Goal: Task Accomplishment & Management: Manage account settings

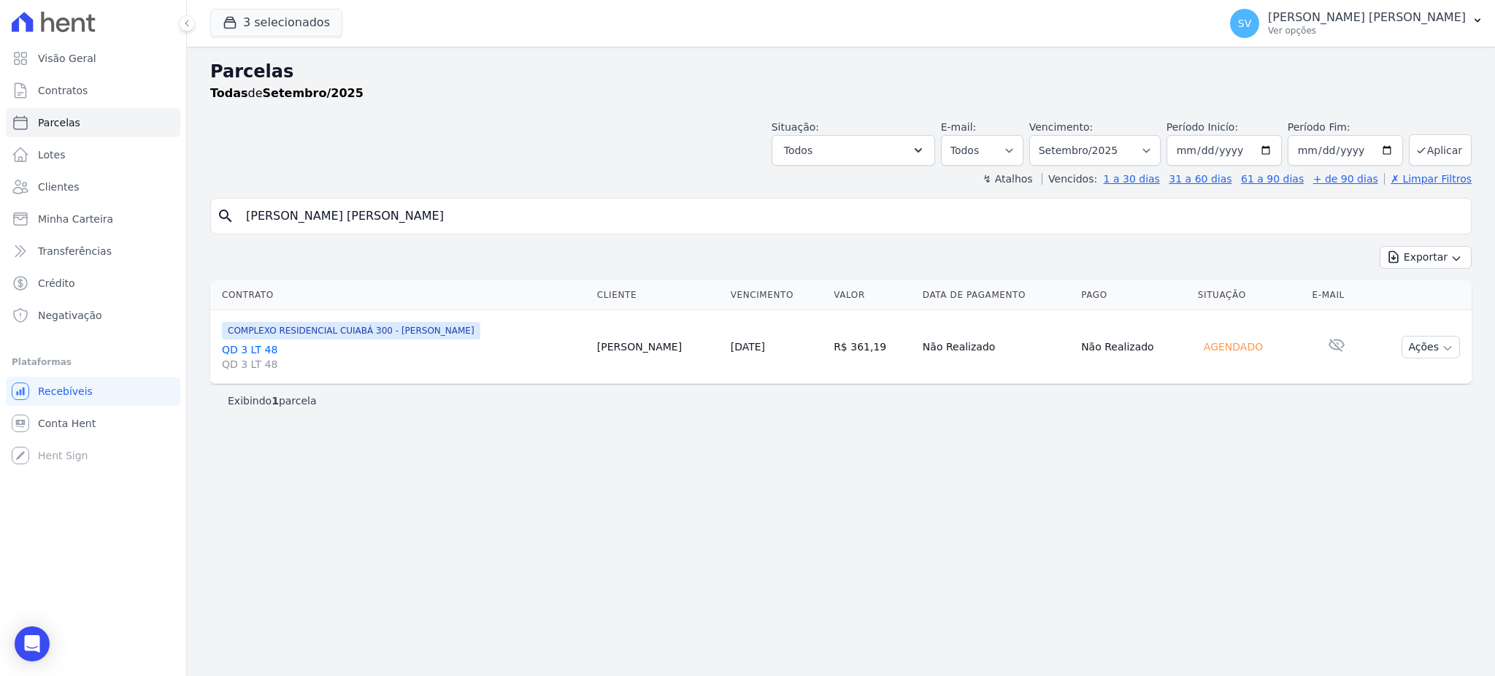
select select
click at [47, 127] on span "Parcelas" at bounding box center [59, 122] width 42 height 15
select select
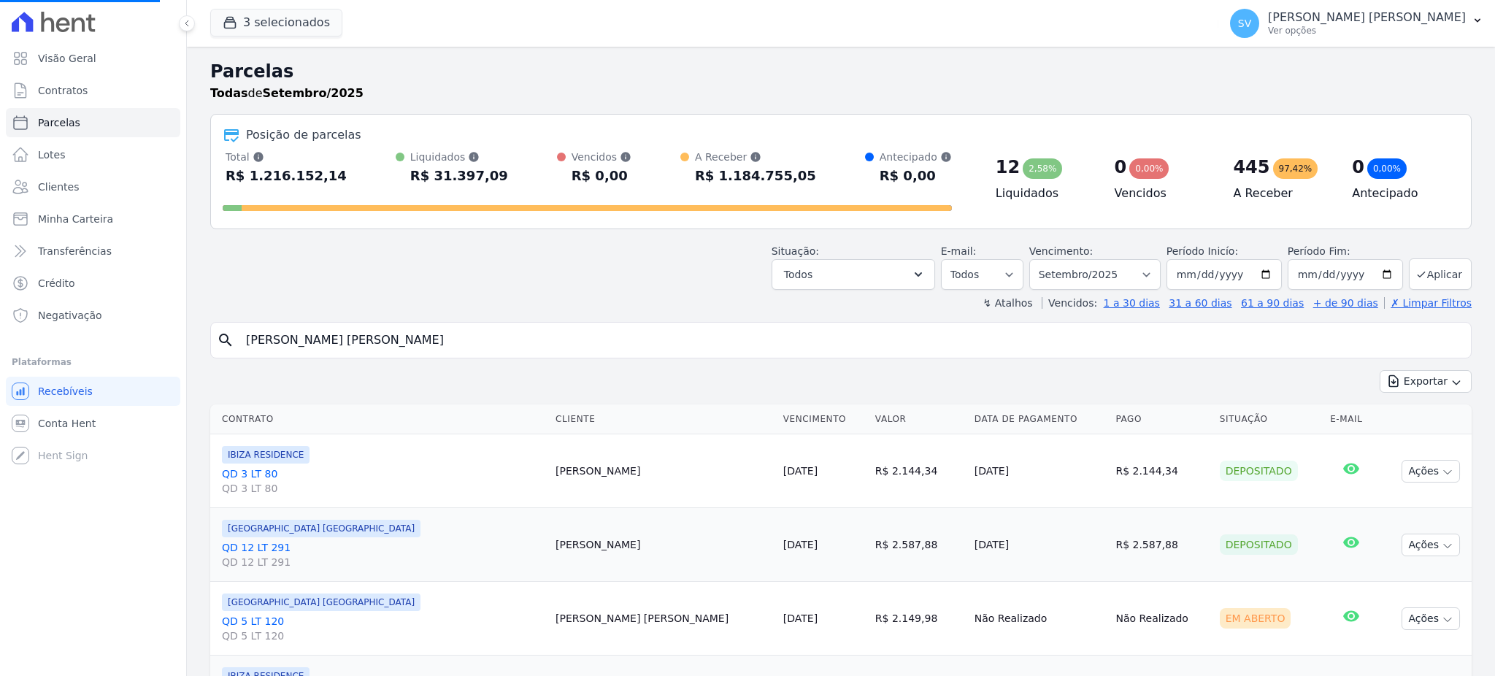
click at [590, 340] on input "EVANDRO ASSIS DE OLIVEIRA" at bounding box center [851, 340] width 1228 height 29
select select
click at [108, 327] on div "Visão Geral Contratos Parcelas Lotes Clientes Minha Carteira Transferências Cré…" at bounding box center [747, 338] width 1495 height 676
type input "RONILDO DA SILVA GOMES"
select select
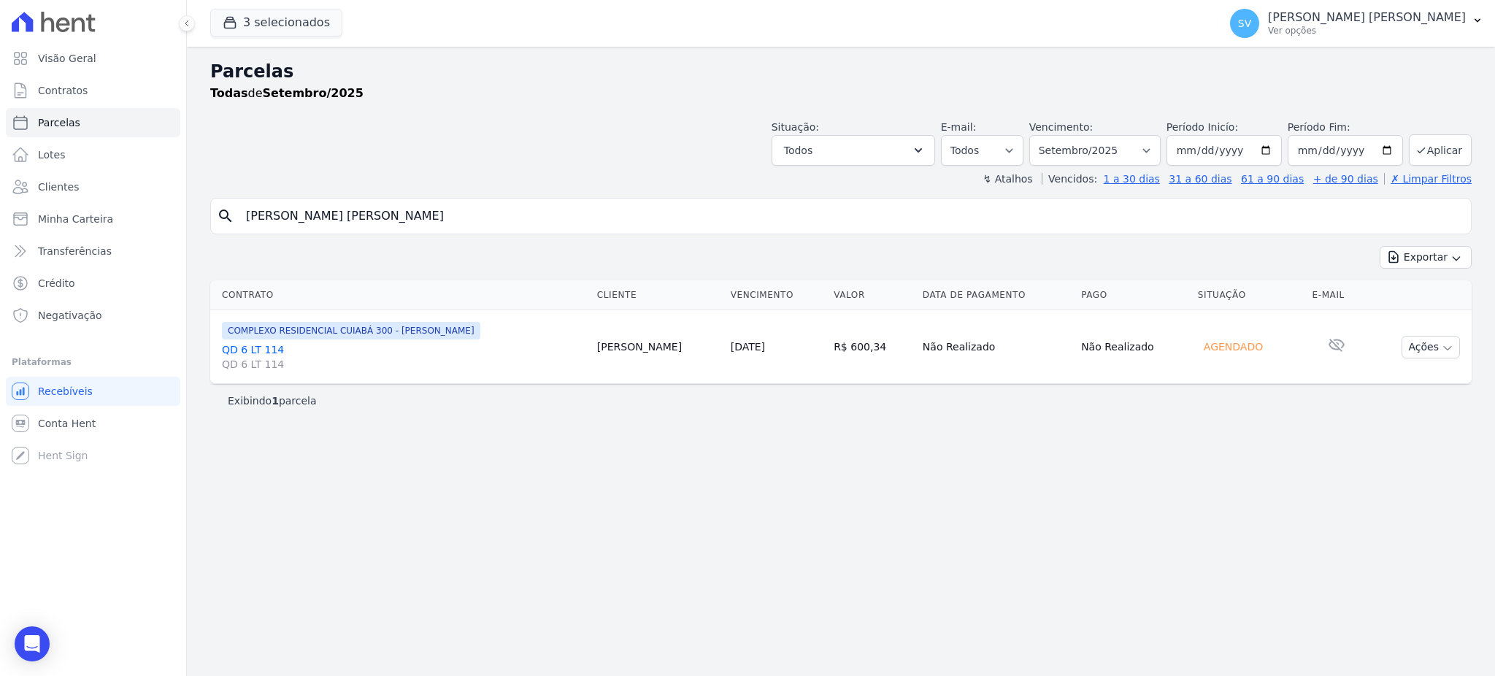
click at [894, 414] on div "Exibindo 1 parcela" at bounding box center [840, 400] width 1261 height 33
click at [755, 223] on input "RONILDO DA SILVA GOMES" at bounding box center [851, 215] width 1228 height 29
select select
click at [1355, 18] on p "[PERSON_NAME]" at bounding box center [1367, 17] width 198 height 15
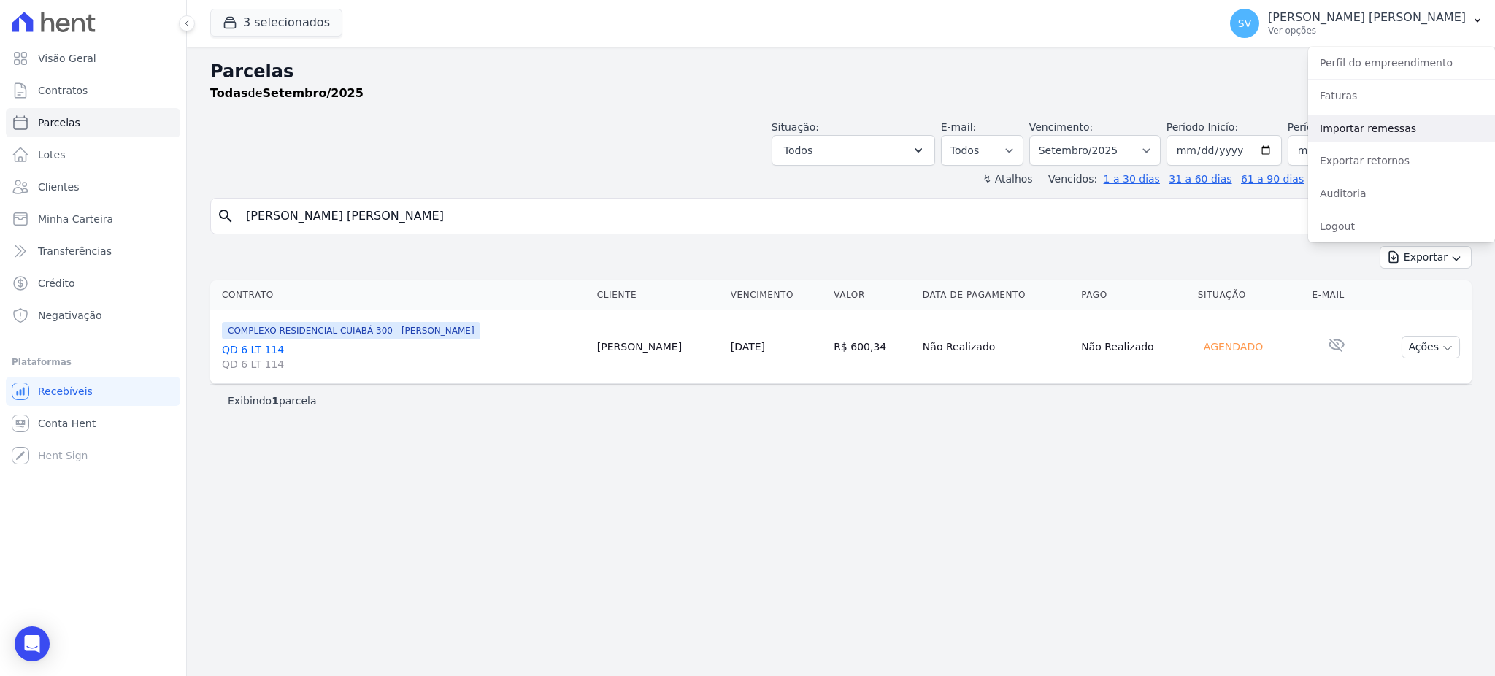
click at [1353, 134] on link "Importar remessas" at bounding box center [1401, 128] width 187 height 26
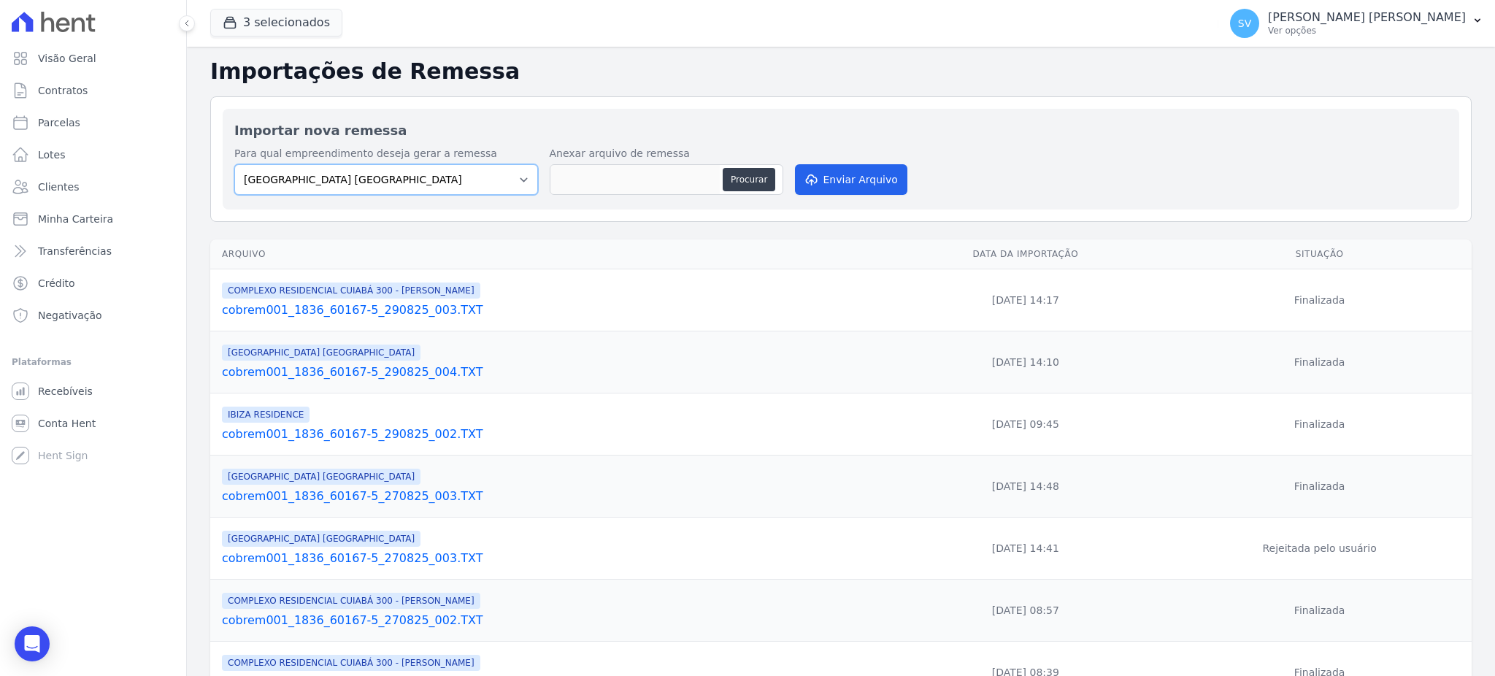
drag, startPoint x: 483, startPoint y: 180, endPoint x: 466, endPoint y: 183, distance: 17.8
click at [482, 180] on select "BAHAMAS EAST VILLAGE COMPLEXO RESIDENCIAL CUIABÁ 300 - JOÃO DE BARRO IBIZA RESI…" at bounding box center [386, 179] width 304 height 31
select select "a999329b-d322-46c5-b2df-9163b092fb9b"
click at [234, 164] on select "BAHAMAS EAST VILLAGE COMPLEXO RESIDENCIAL CUIABÁ 300 - JOÃO DE BARRO IBIZA RESI…" at bounding box center [386, 179] width 304 height 31
click at [741, 174] on button "Procurar" at bounding box center [749, 179] width 53 height 23
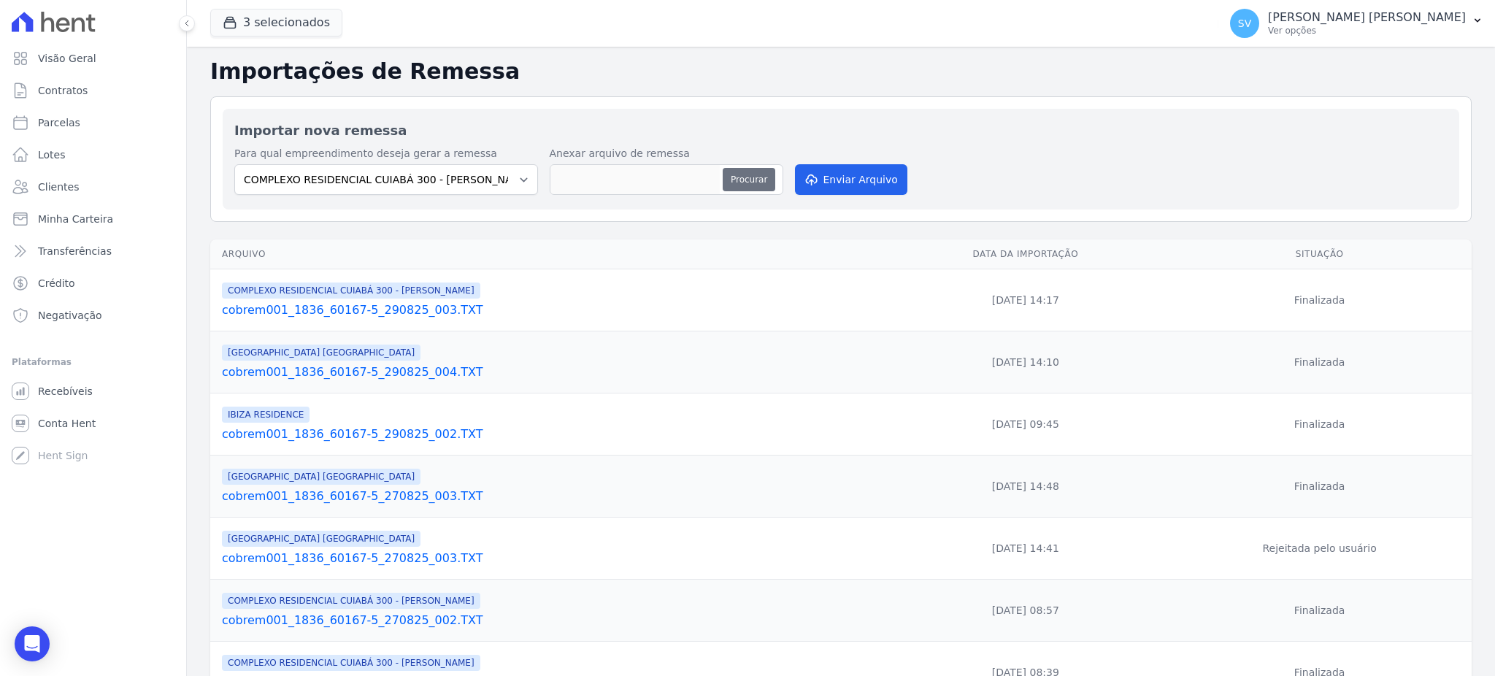
type input "cobrem001_1836_60167-5_010925_003.TXT"
click at [849, 184] on button "Enviar Arquivo" at bounding box center [851, 179] width 112 height 31
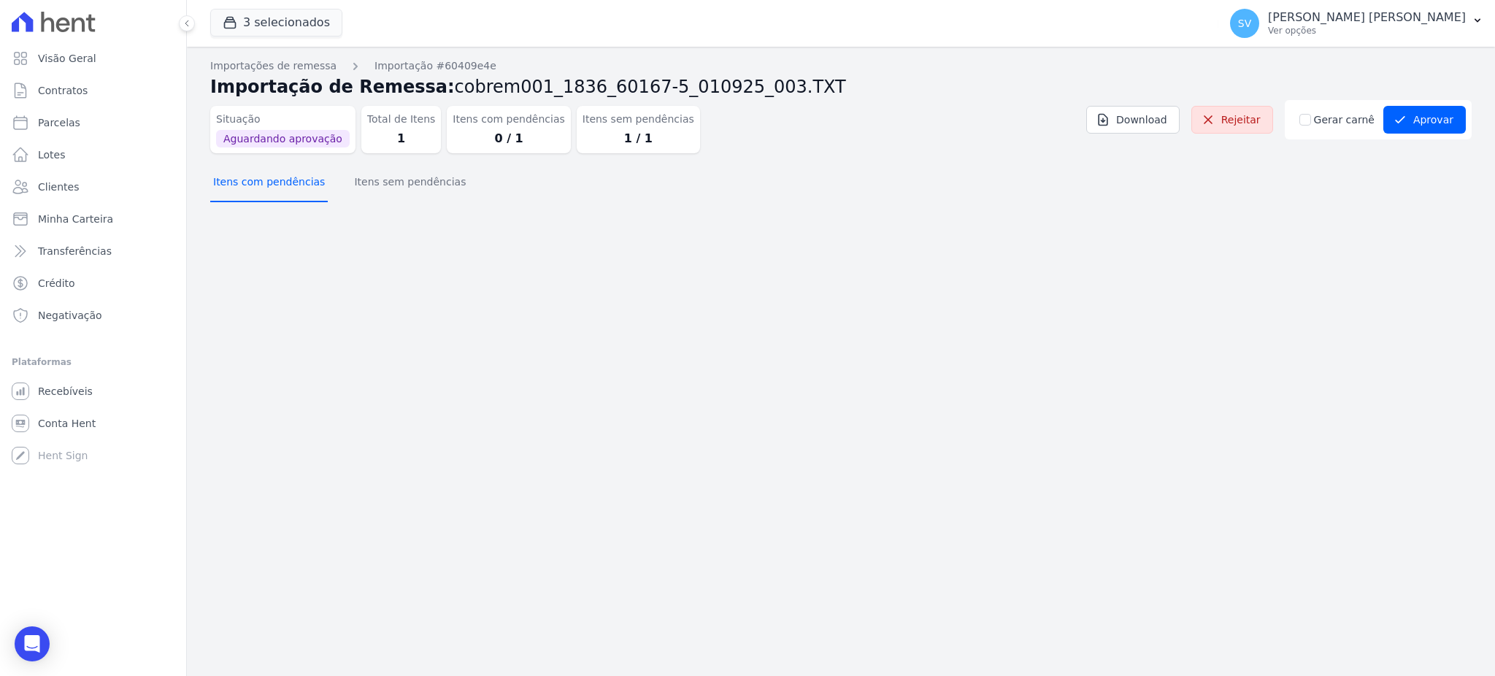
click at [288, 188] on button "Itens com pendências" at bounding box center [269, 183] width 118 height 38
click at [410, 193] on button "Itens sem pendências" at bounding box center [410, 183] width 118 height 38
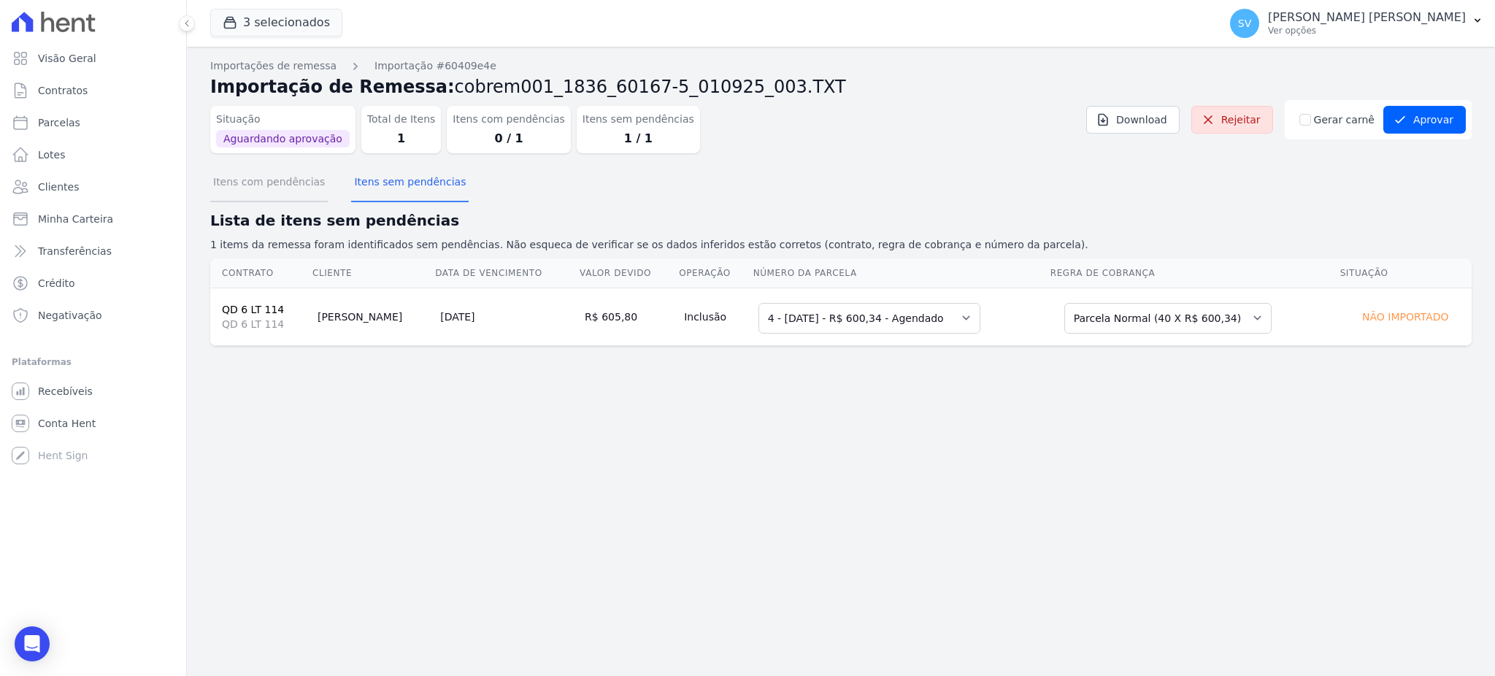
click at [249, 191] on button "Itens com pendências" at bounding box center [269, 183] width 118 height 38
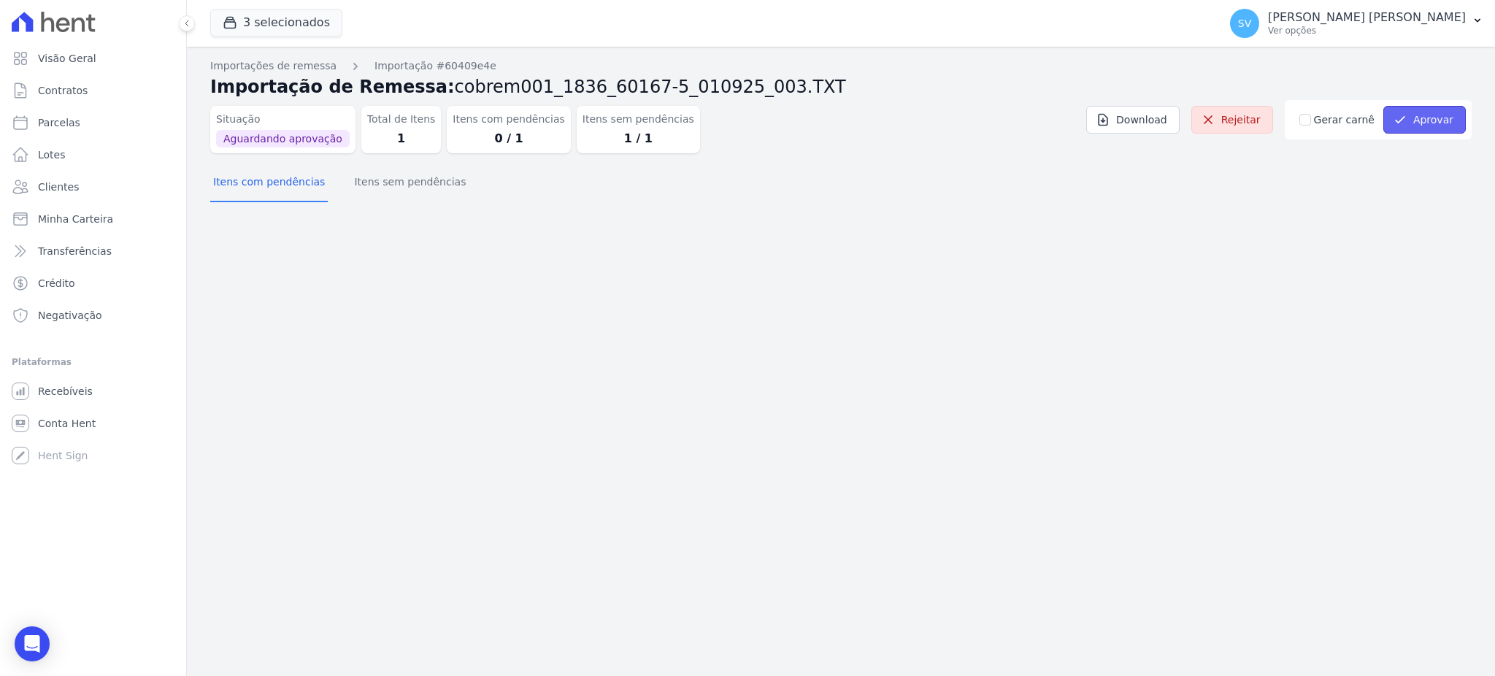
drag, startPoint x: 1453, startPoint y: 112, endPoint x: 1452, endPoint y: 121, distance: 8.9
click at [1453, 118] on button "Aprovar" at bounding box center [1424, 120] width 82 height 28
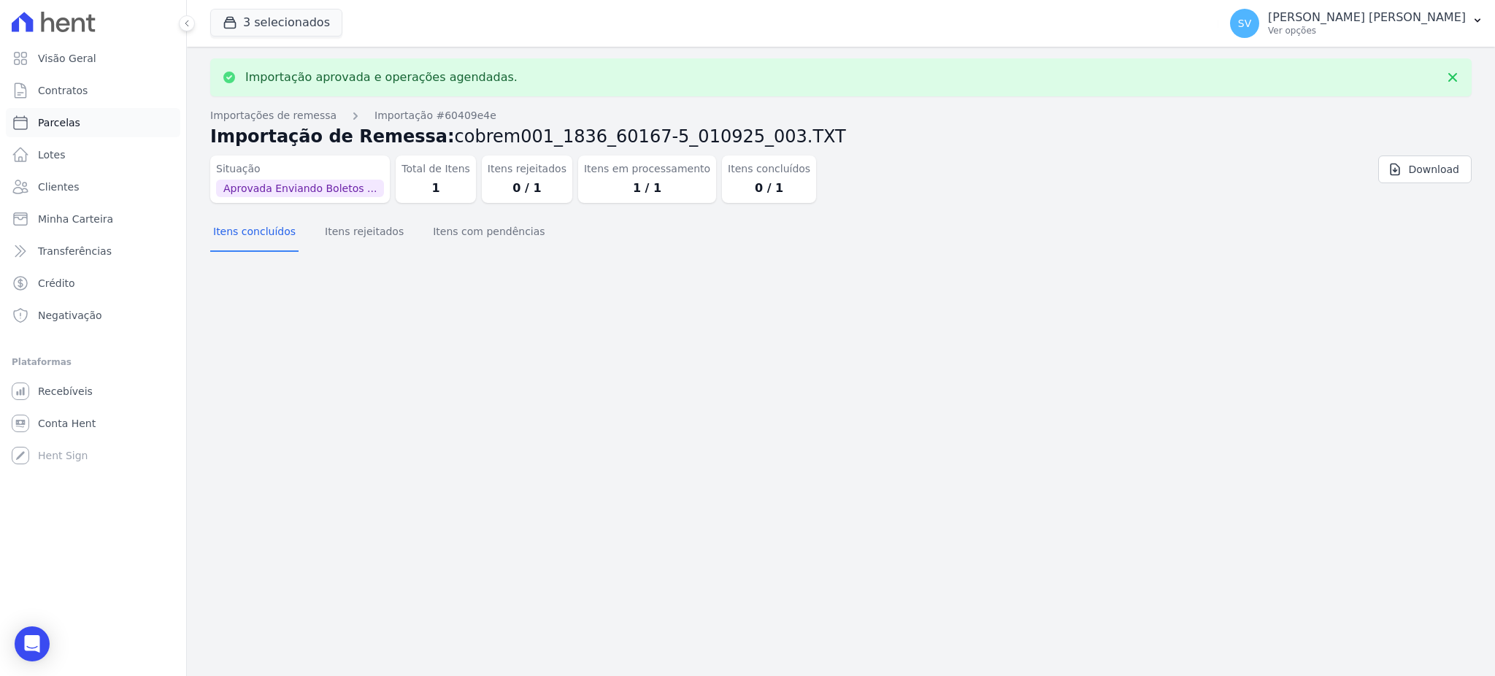
click at [75, 122] on link "Parcelas" at bounding box center [93, 122] width 174 height 29
select select
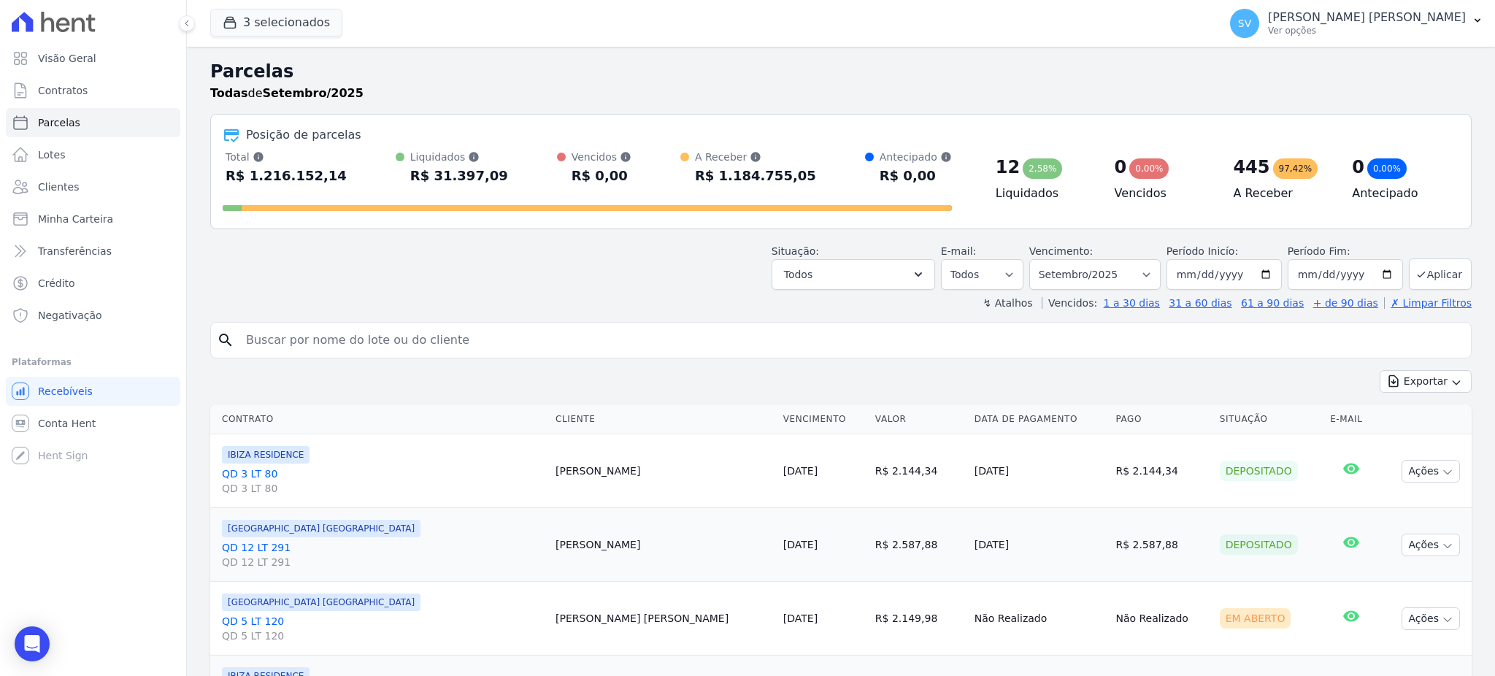
click at [374, 340] on input "search" at bounding box center [851, 340] width 1228 height 29
paste input "RONILDO DA SILVA GOMES"
type input "RONILDO DA SILVA GOMES"
select select
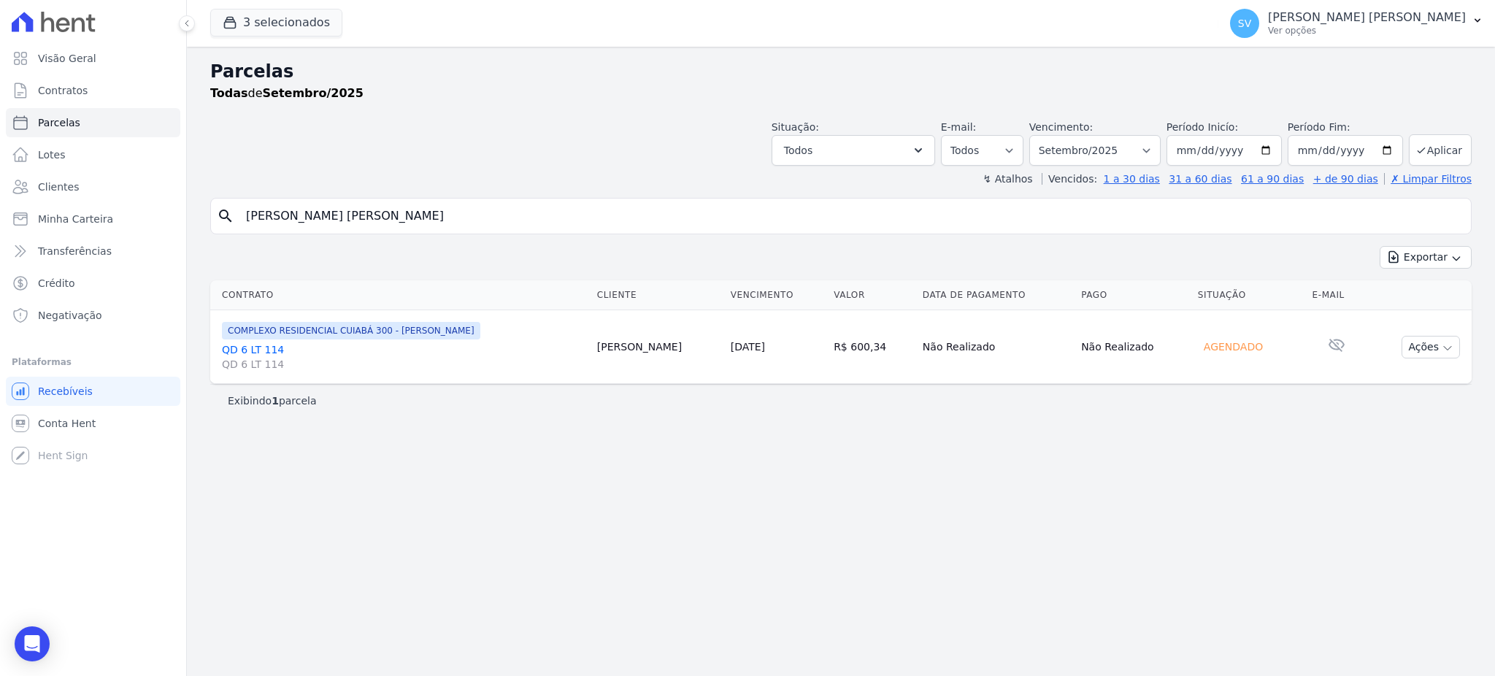
drag, startPoint x: 493, startPoint y: 220, endPoint x: 507, endPoint y: 218, distance: 14.2
click at [507, 218] on input "RONILDO DA SILVA GOMES" at bounding box center [851, 215] width 1228 height 29
select select
click at [528, 221] on input "RONILDO DA SILVA GOMES" at bounding box center [851, 215] width 1228 height 29
select select
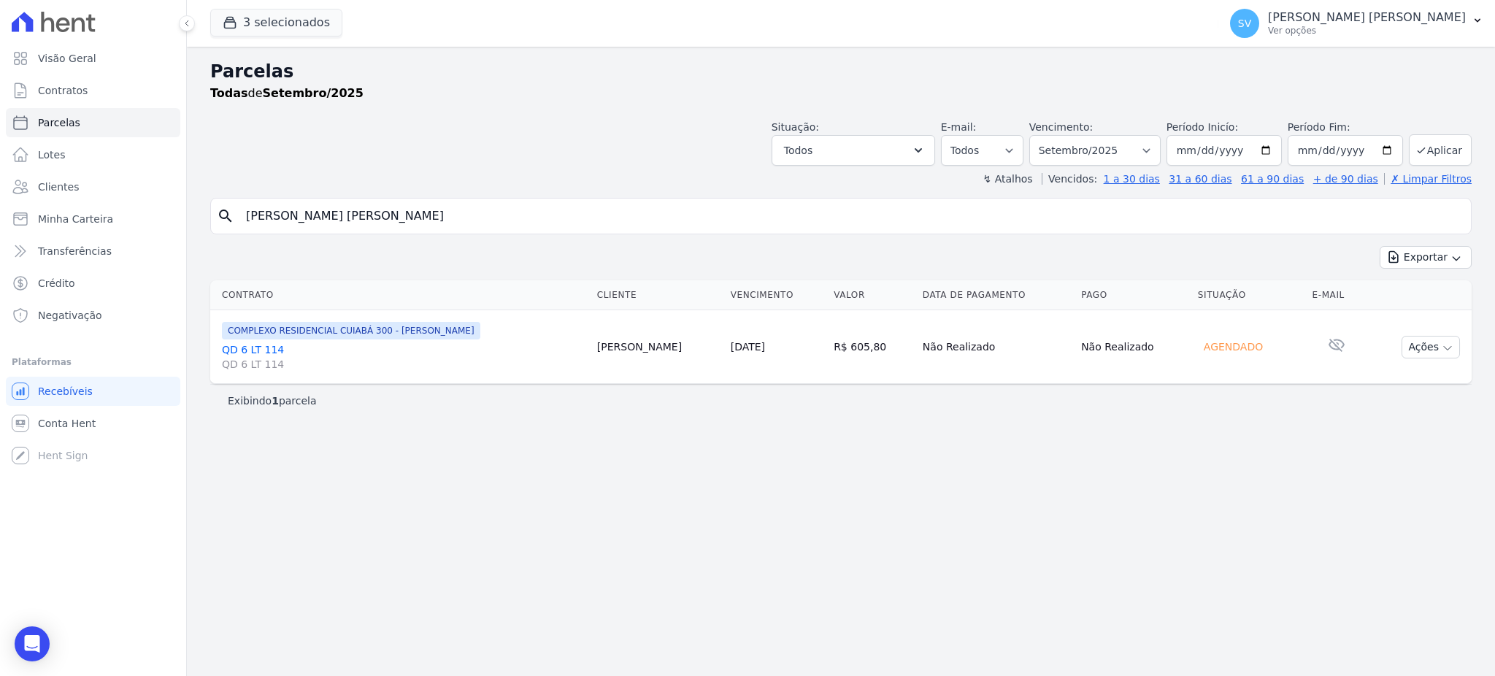
click at [509, 221] on input "RONILDO DA SILVA GOMES" at bounding box center [851, 215] width 1228 height 29
select select
click at [1433, 337] on button "Ações" at bounding box center [1430, 347] width 58 height 23
click at [1385, 382] on link "Ver boleto" at bounding box center [1425, 380] width 140 height 27
click at [49, 69] on link "Visão Geral" at bounding box center [93, 58] width 174 height 29
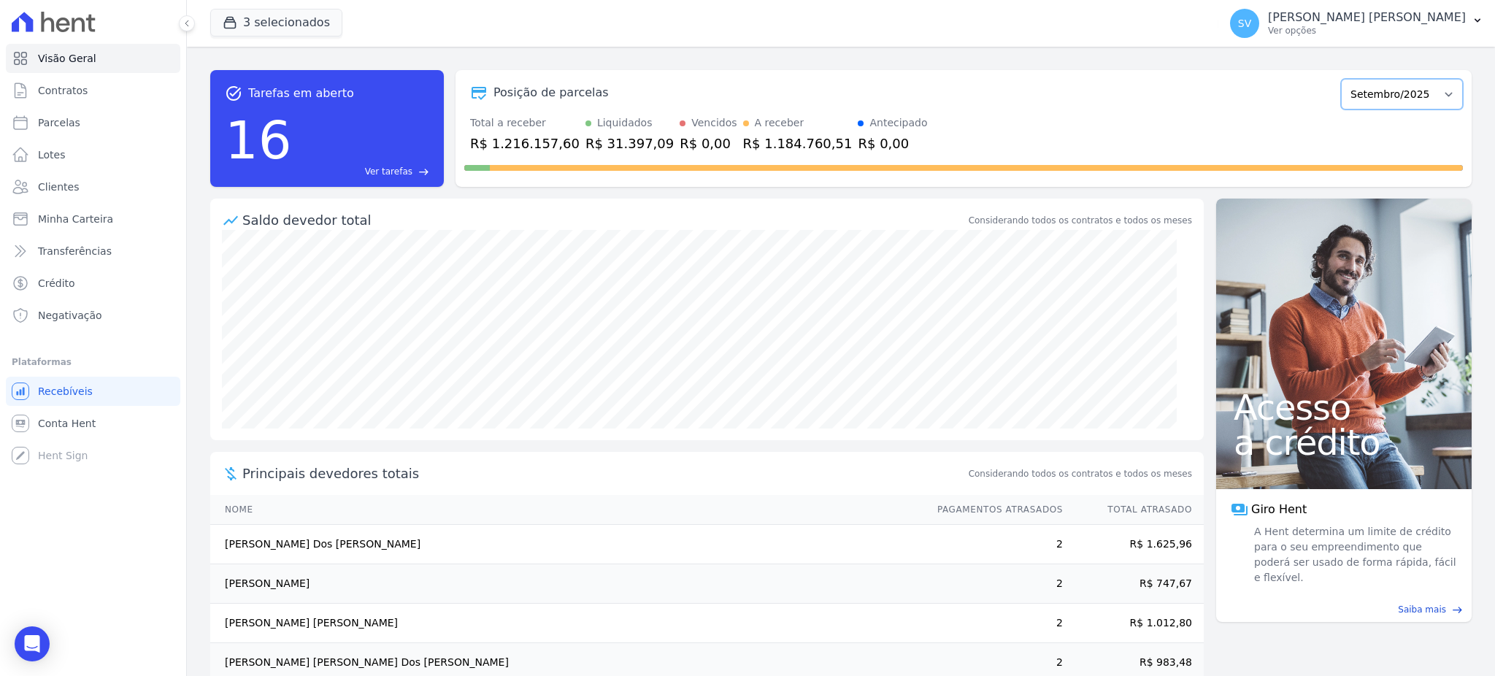
click at [1385, 79] on select "Outubro/2022 Novembro/2022 Dezembro/2022 [GEOGRAPHIC_DATA]/2023 Fevereiro/2023 …" at bounding box center [1402, 94] width 122 height 31
select select "07/2025"
click at [1341, 79] on select "Outubro/2022 Novembro/2022 Dezembro/2022 [GEOGRAPHIC_DATA]/2023 Fevereiro/2023 …" at bounding box center [1402, 94] width 122 height 31
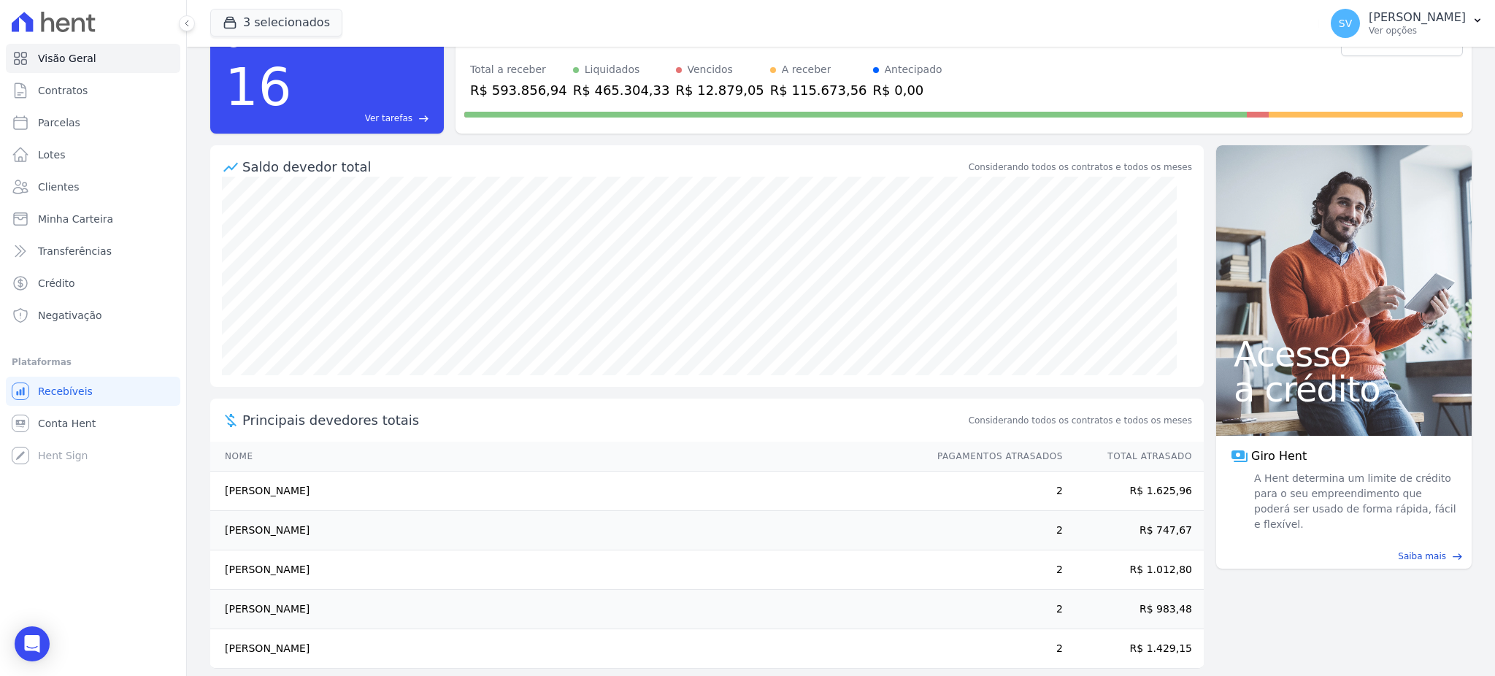
scroll to position [69, 0]
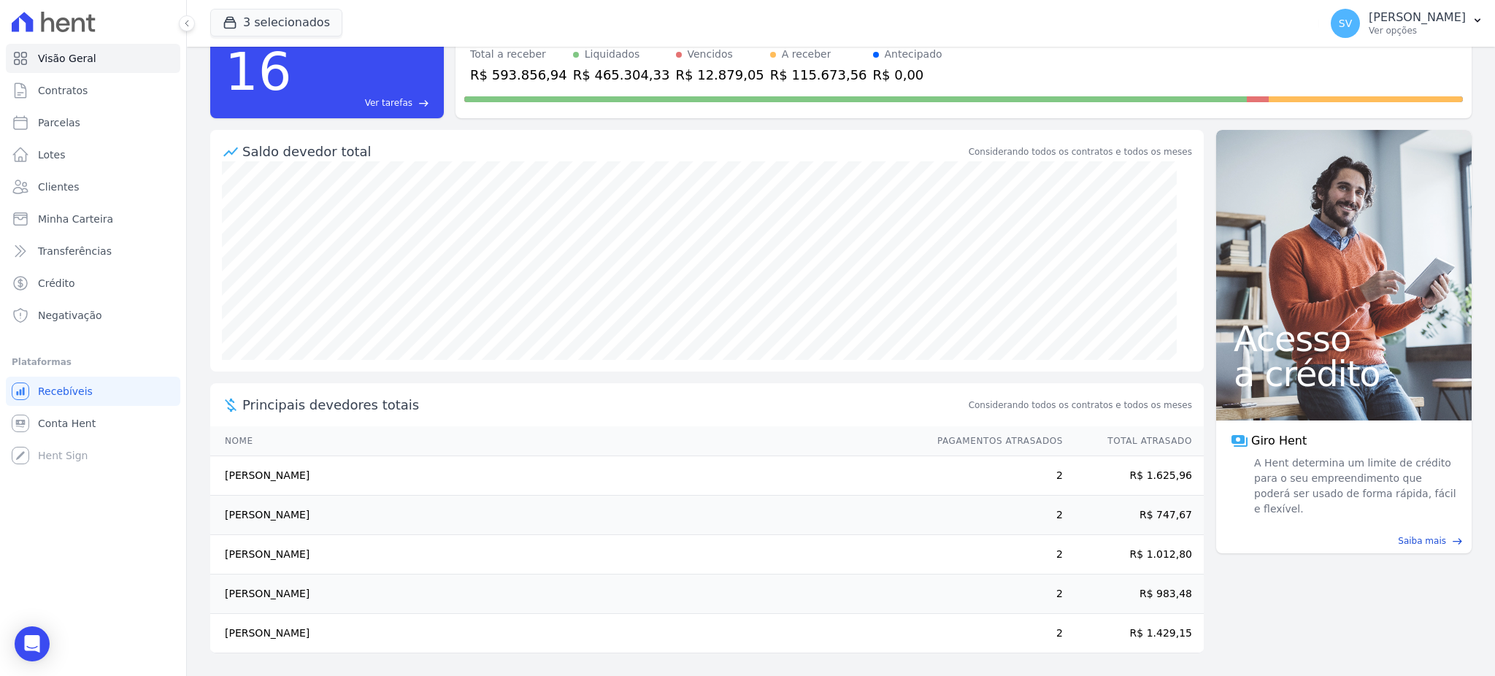
drag, startPoint x: 273, startPoint y: 550, endPoint x: 1137, endPoint y: 545, distance: 864.2
click at [1137, 545] on tr "[PERSON_NAME] 2 R$ 1.012,80" at bounding box center [706, 554] width 993 height 39
drag, startPoint x: 223, startPoint y: 554, endPoint x: 347, endPoint y: 557, distance: 124.1
click at [347, 557] on td "[PERSON_NAME]" at bounding box center [566, 554] width 713 height 39
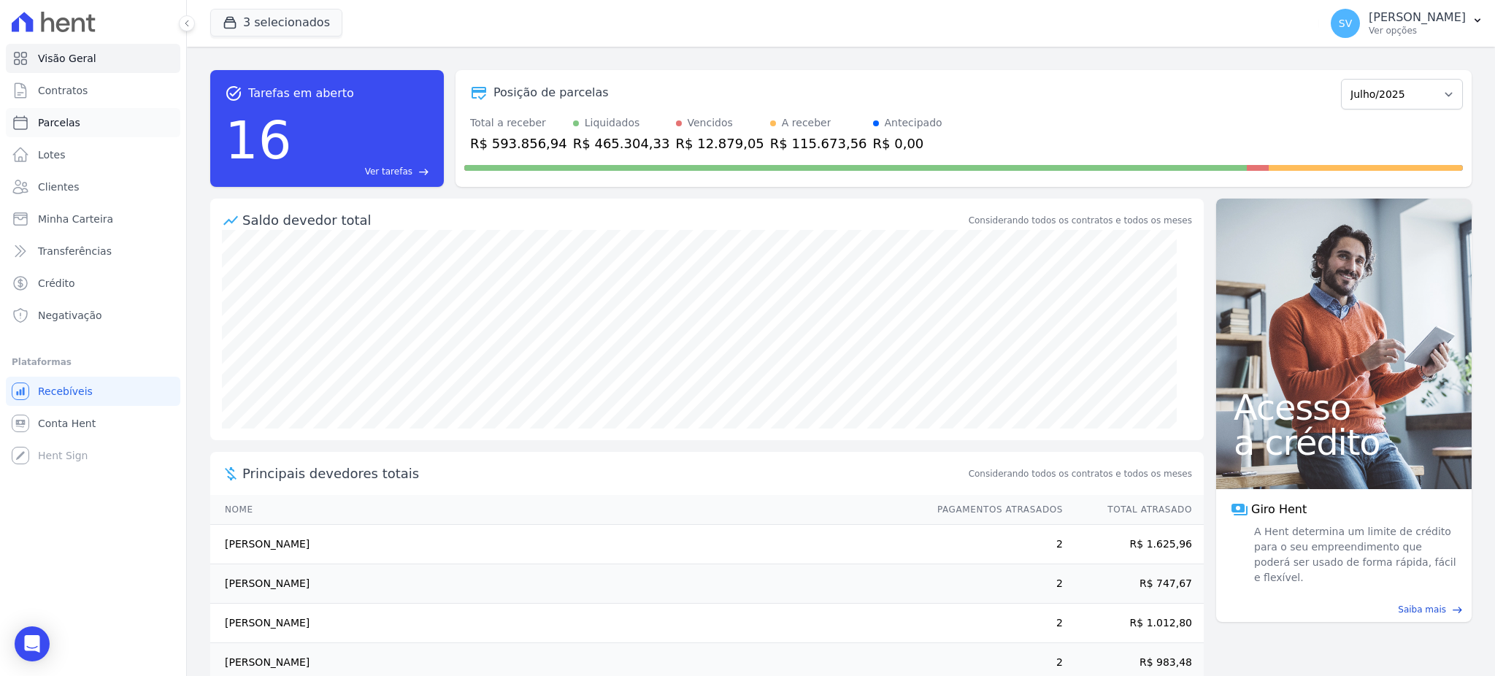
click at [33, 120] on link "Parcelas" at bounding box center [93, 122] width 174 height 29
select select
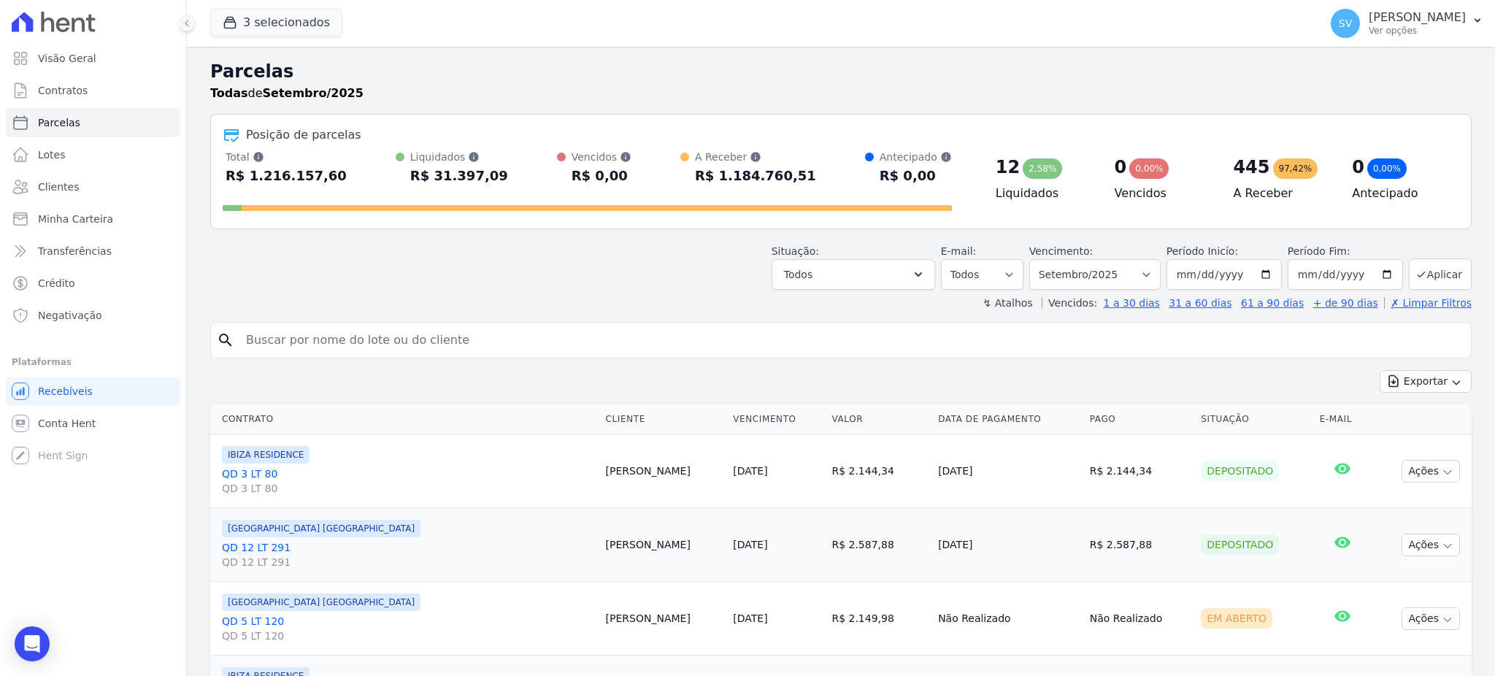
click at [400, 345] on input "search" at bounding box center [851, 340] width 1228 height 29
type input "eliane silva dias"
select select
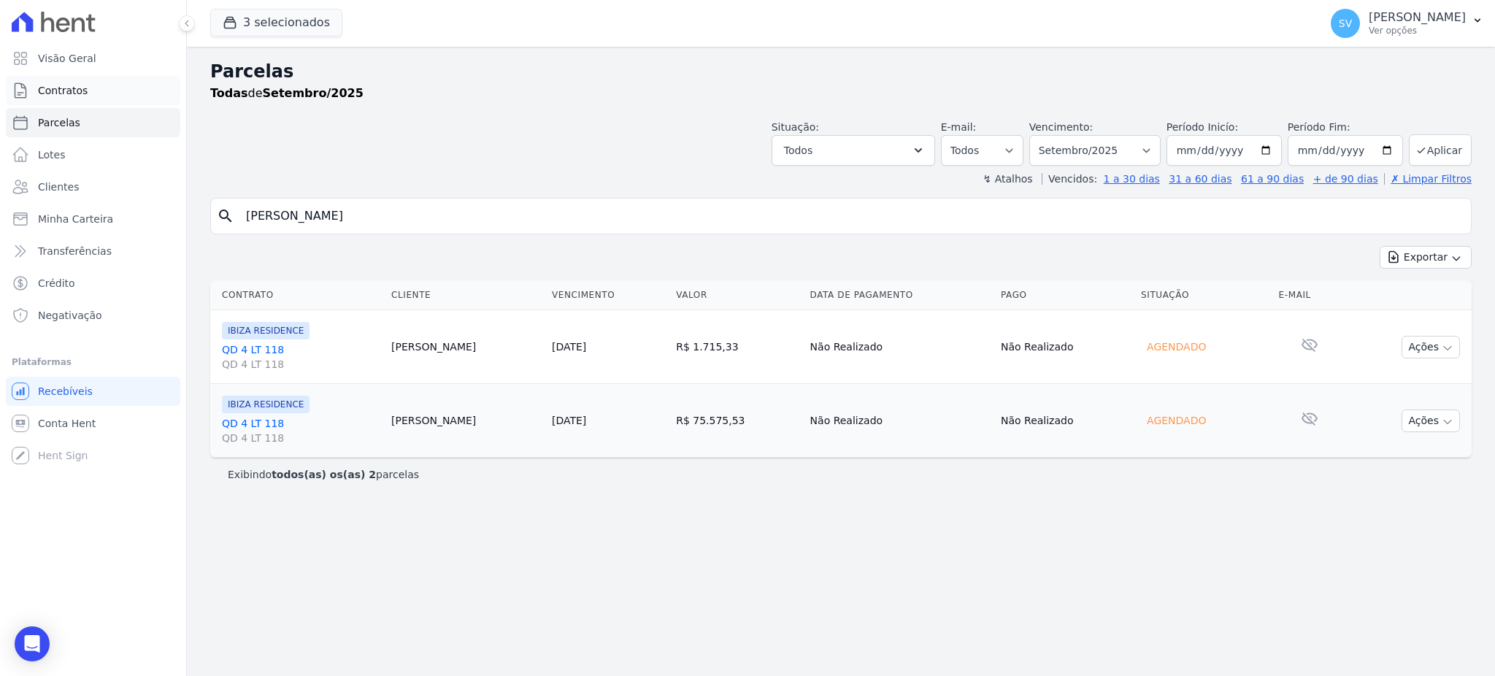
click at [48, 93] on span "Contratos" at bounding box center [63, 90] width 50 height 15
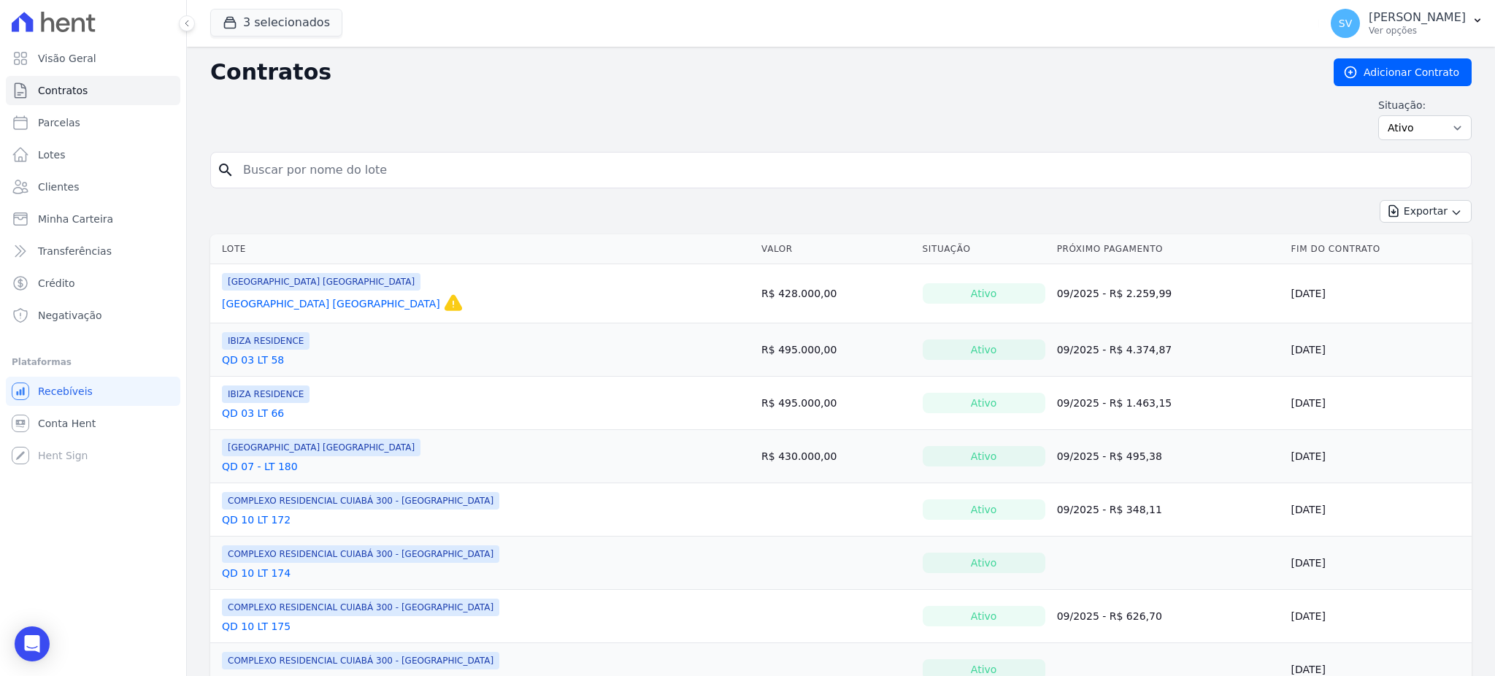
click at [614, 169] on input "search" at bounding box center [849, 169] width 1231 height 29
type input "eliane silva dias"
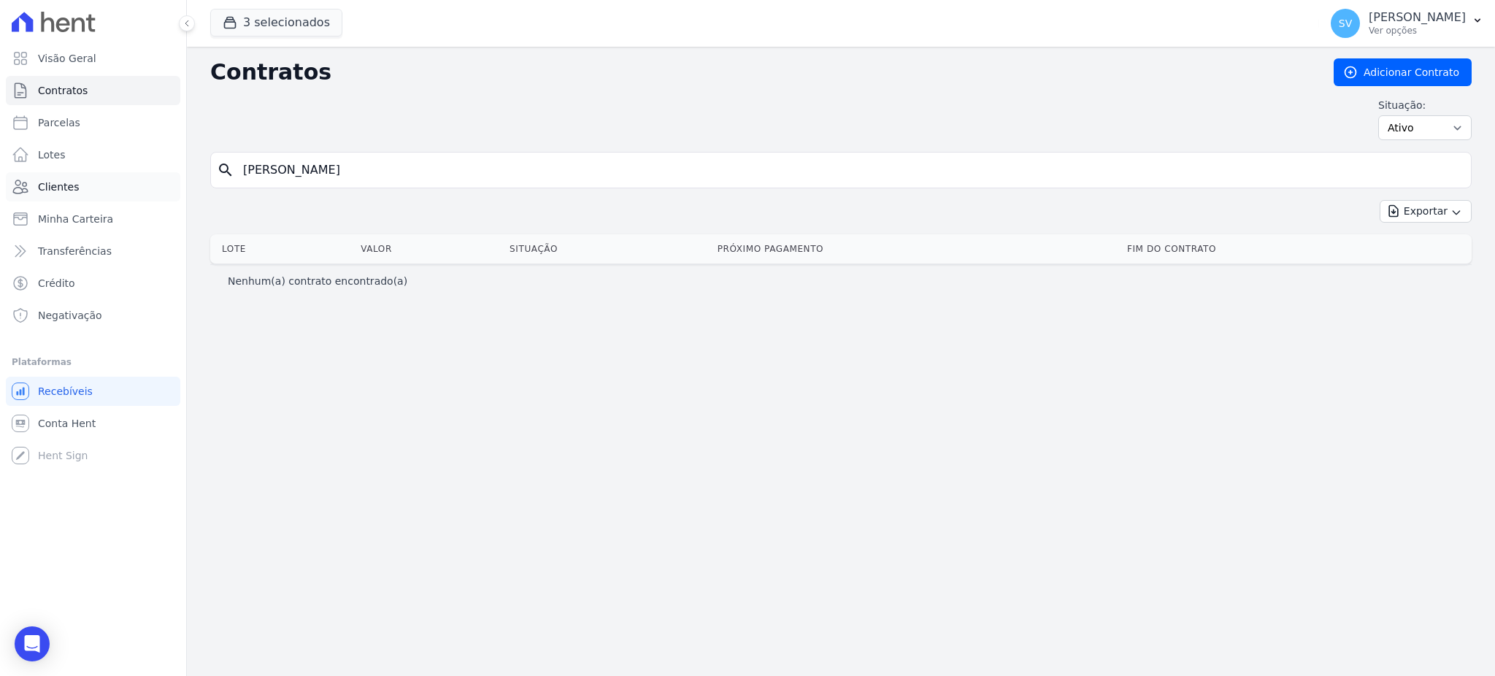
click at [67, 180] on span "Clientes" at bounding box center [58, 187] width 41 height 15
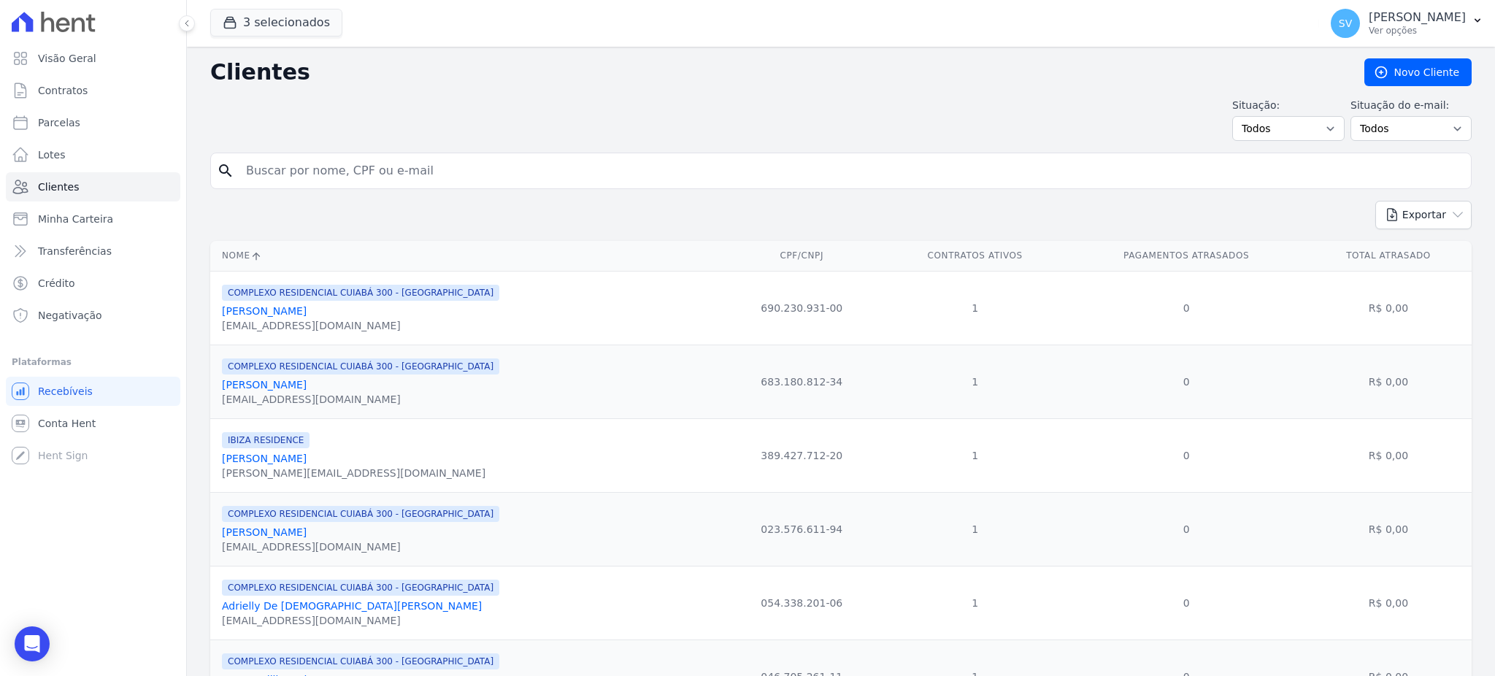
drag, startPoint x: 391, startPoint y: 172, endPoint x: 336, endPoint y: 174, distance: 54.0
click at [336, 174] on input "search" at bounding box center [851, 170] width 1228 height 29
type input "eliane silva dias"
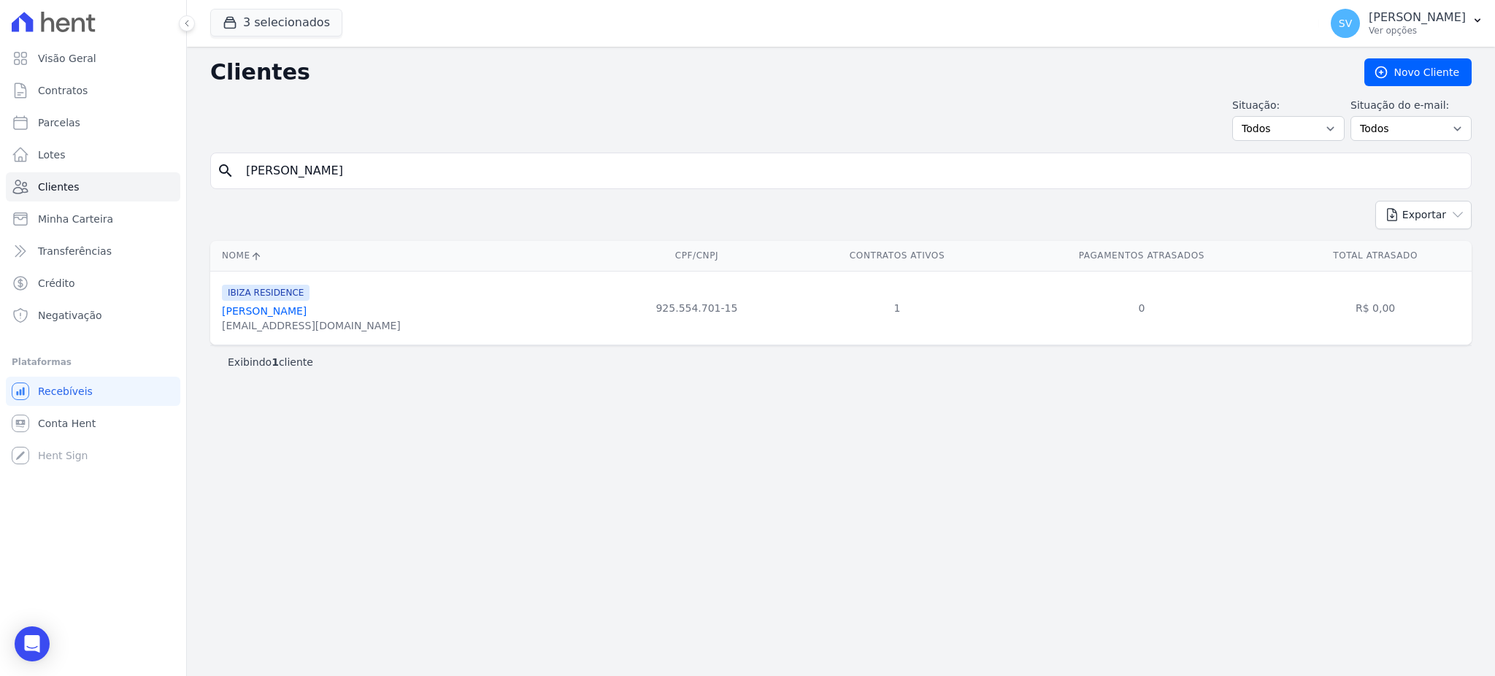
click at [277, 308] on link "Eliane Silva Dias" at bounding box center [264, 311] width 85 height 12
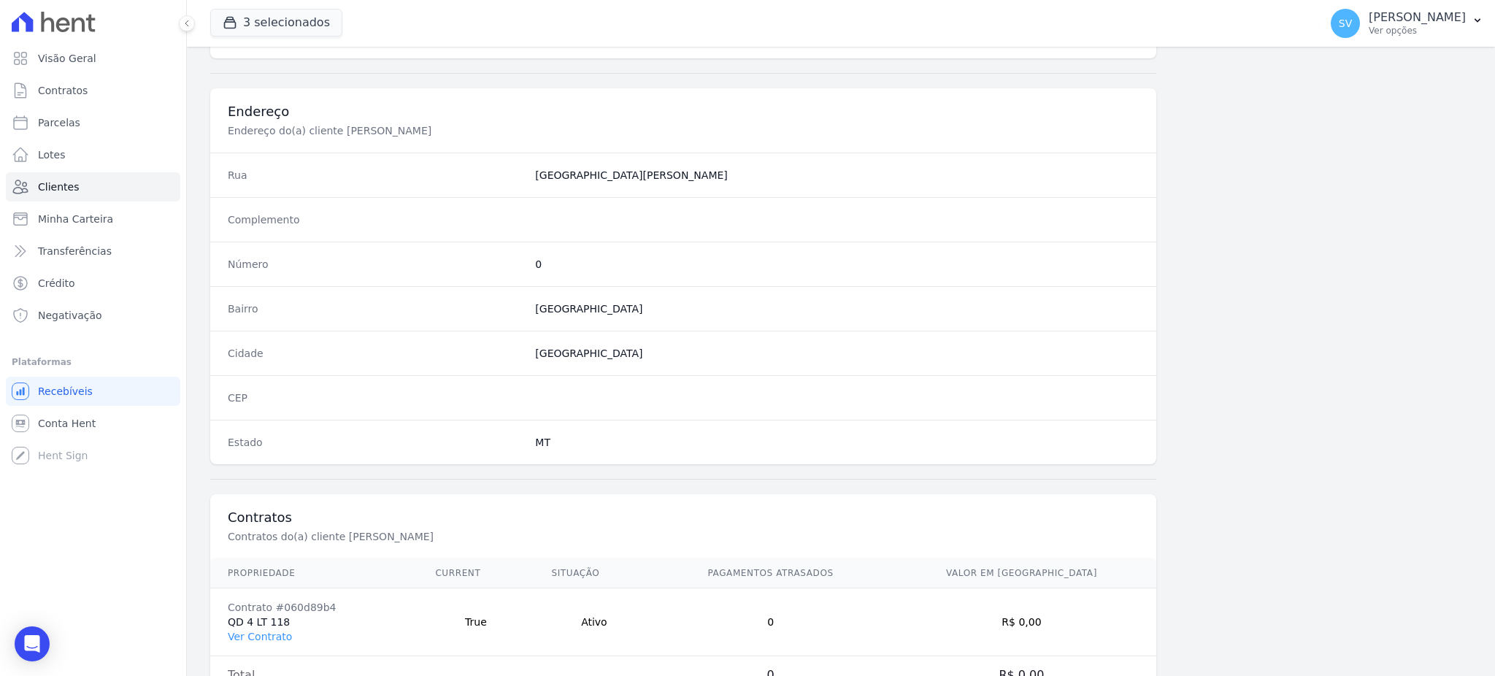
scroll to position [691, 0]
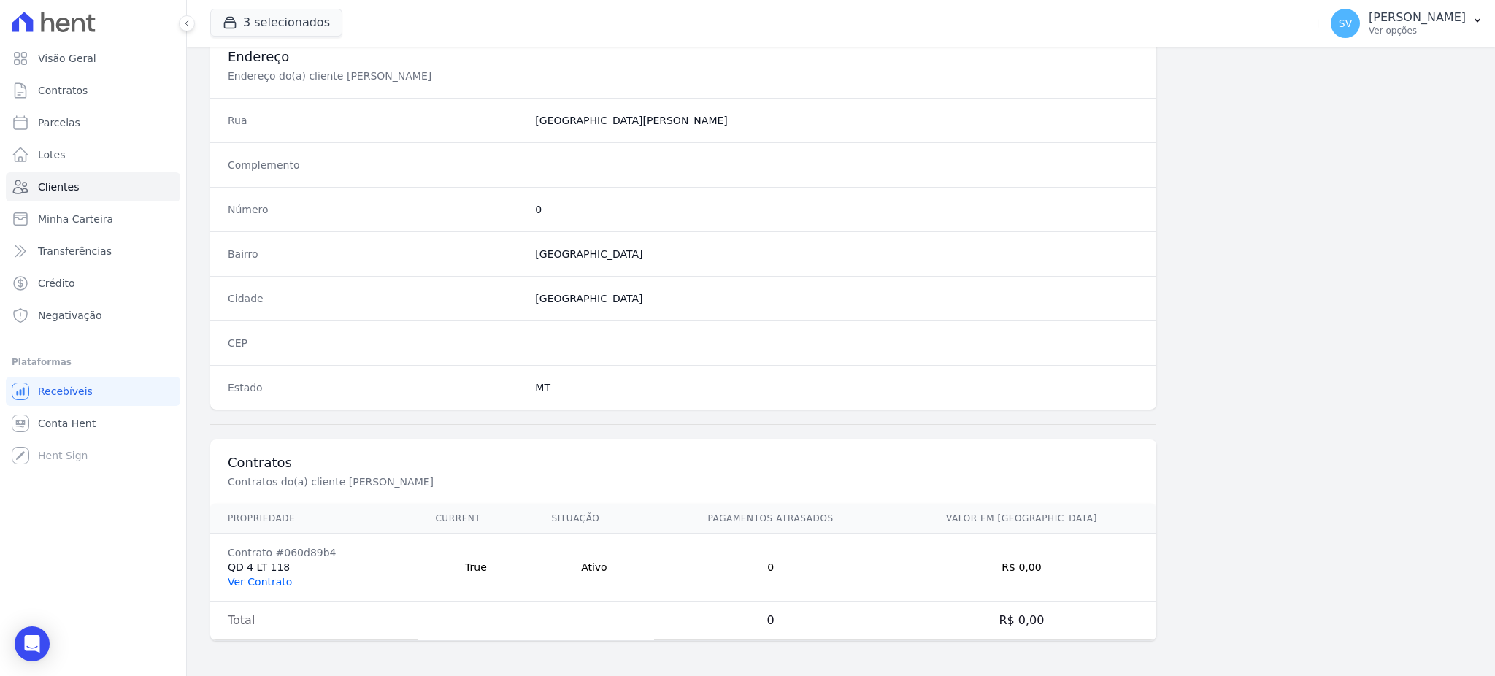
click at [262, 579] on link "Ver Contrato" at bounding box center [260, 582] width 64 height 12
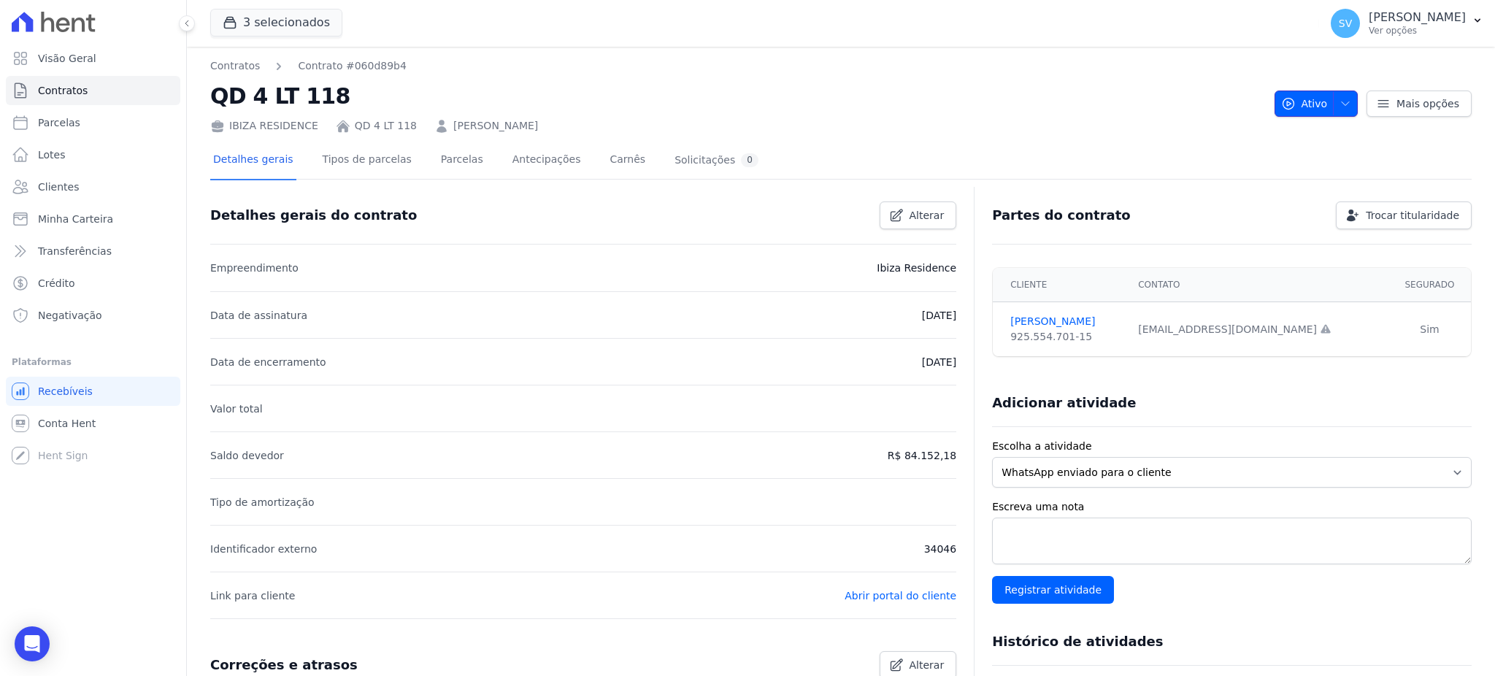
click at [1339, 96] on span "button" at bounding box center [1342, 103] width 18 height 23
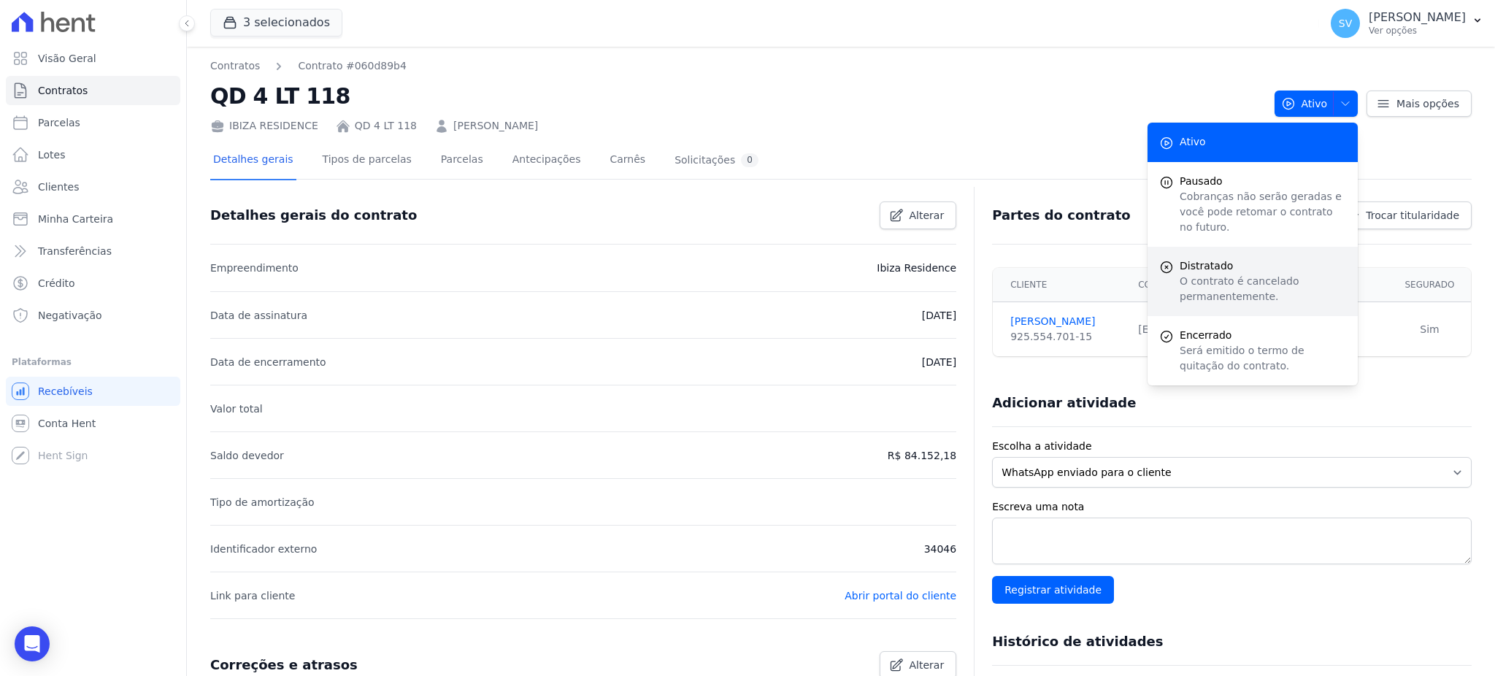
click at [1218, 274] on p "O contrato é cancelado permanentemente." at bounding box center [1263, 289] width 166 height 31
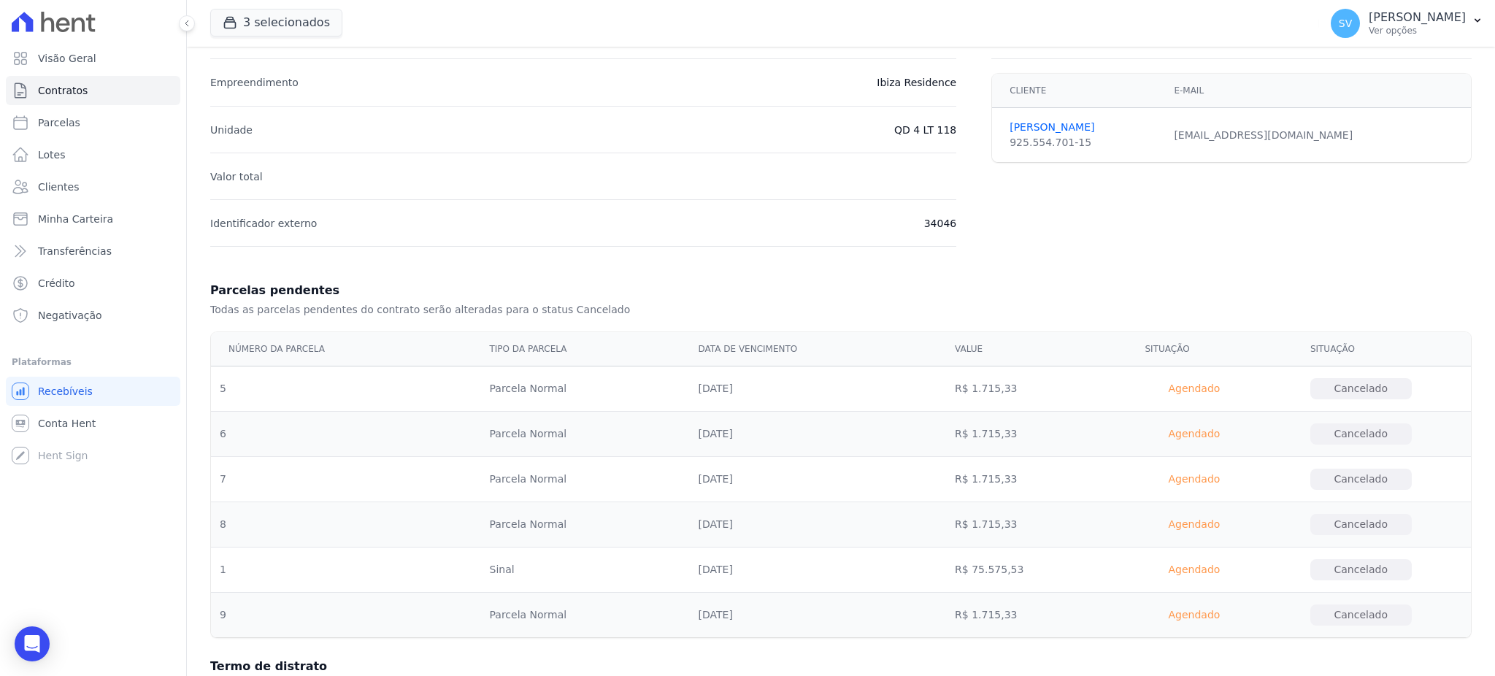
scroll to position [284, 0]
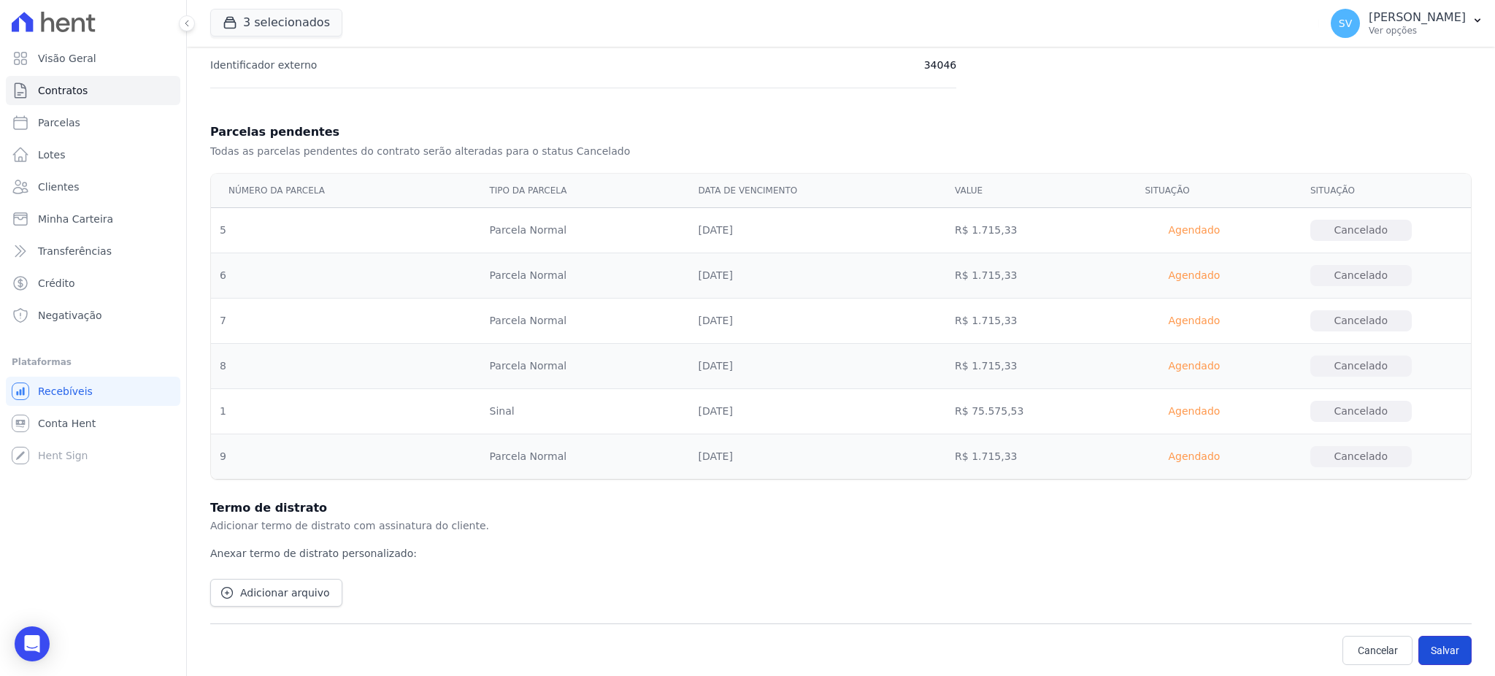
click at [1420, 642] on button "Salvar" at bounding box center [1444, 650] width 53 height 29
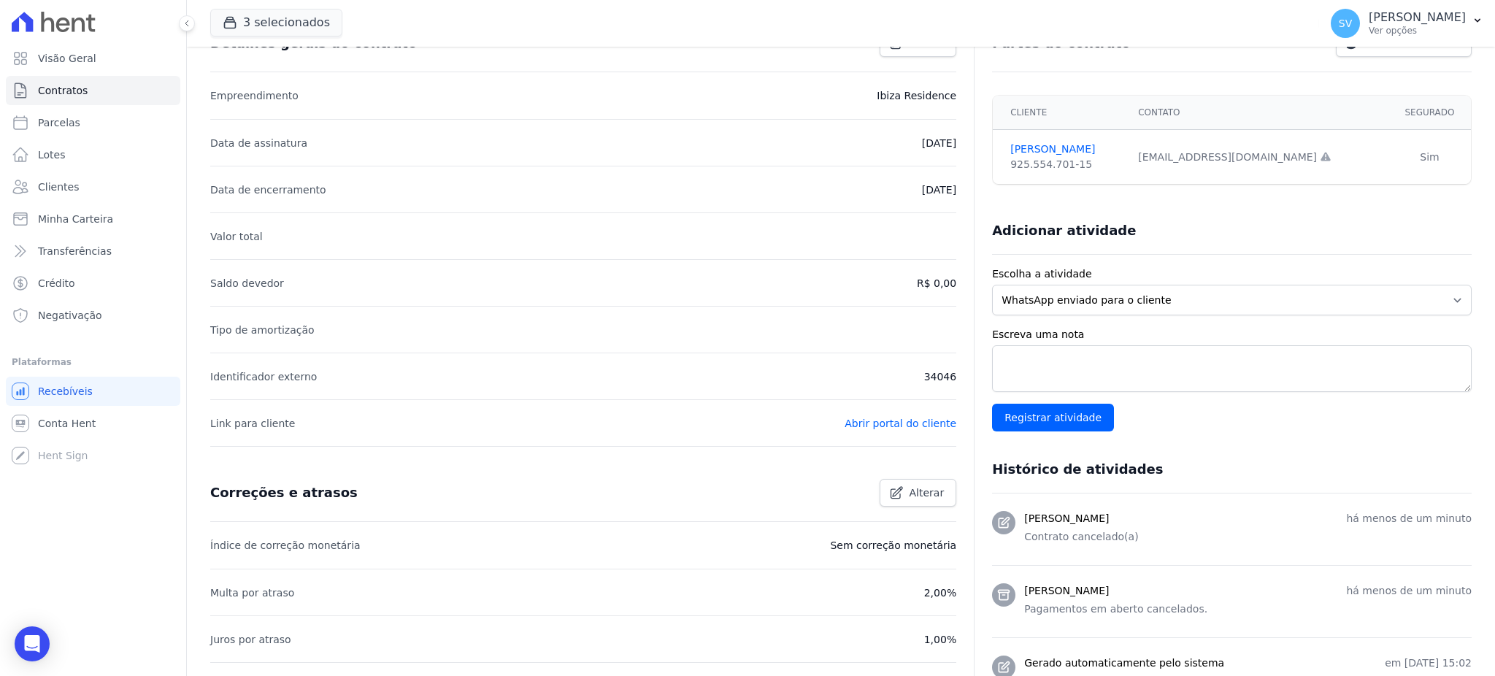
scroll to position [432, 0]
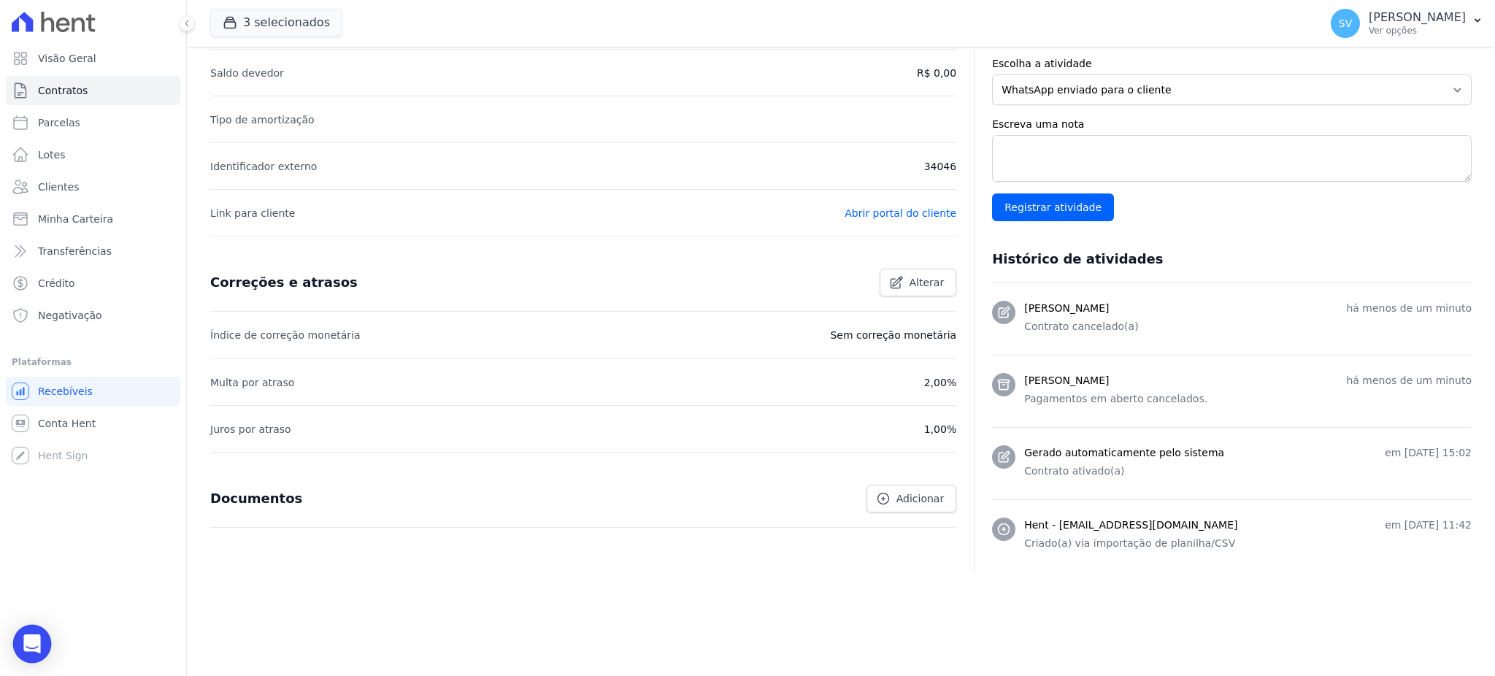
click at [35, 630] on div "Open Intercom Messenger" at bounding box center [32, 644] width 39 height 39
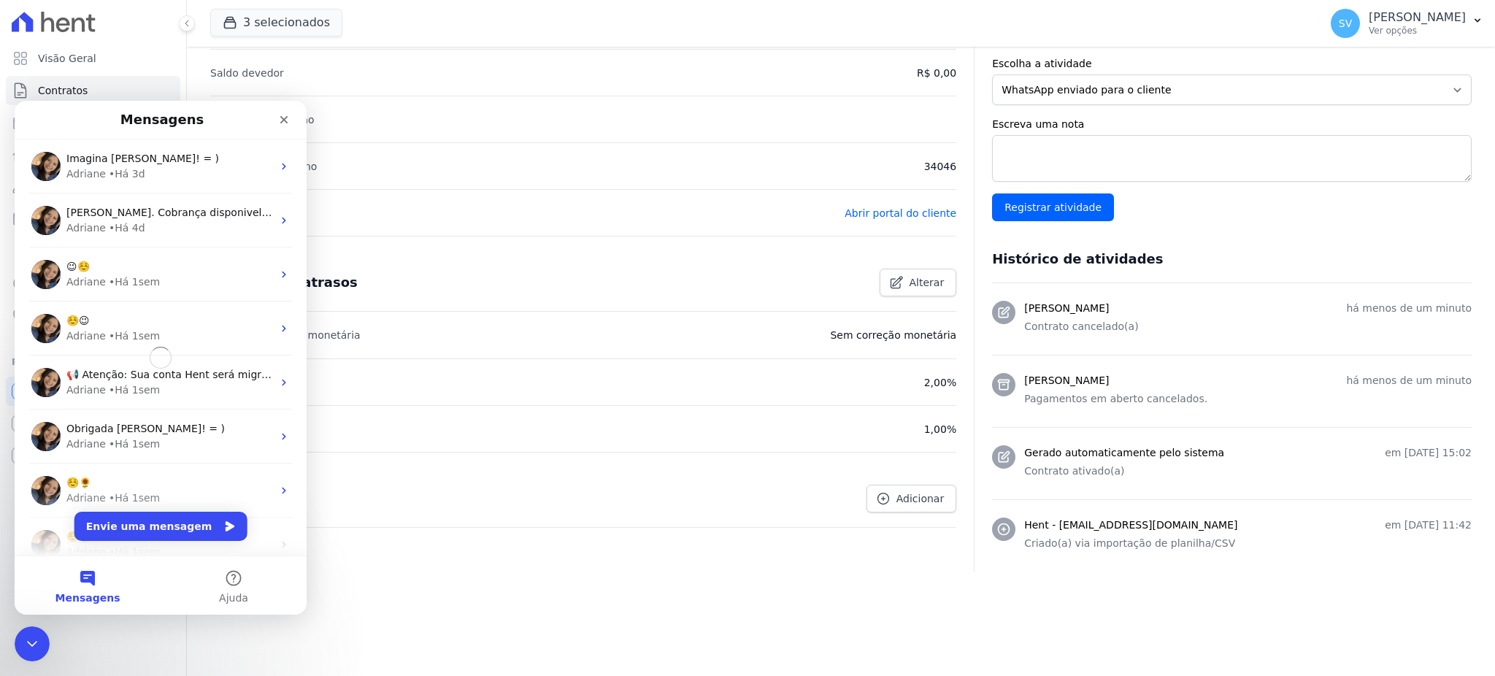
scroll to position [0, 0]
click at [138, 523] on button "Envie uma mensagem" at bounding box center [160, 526] width 173 height 29
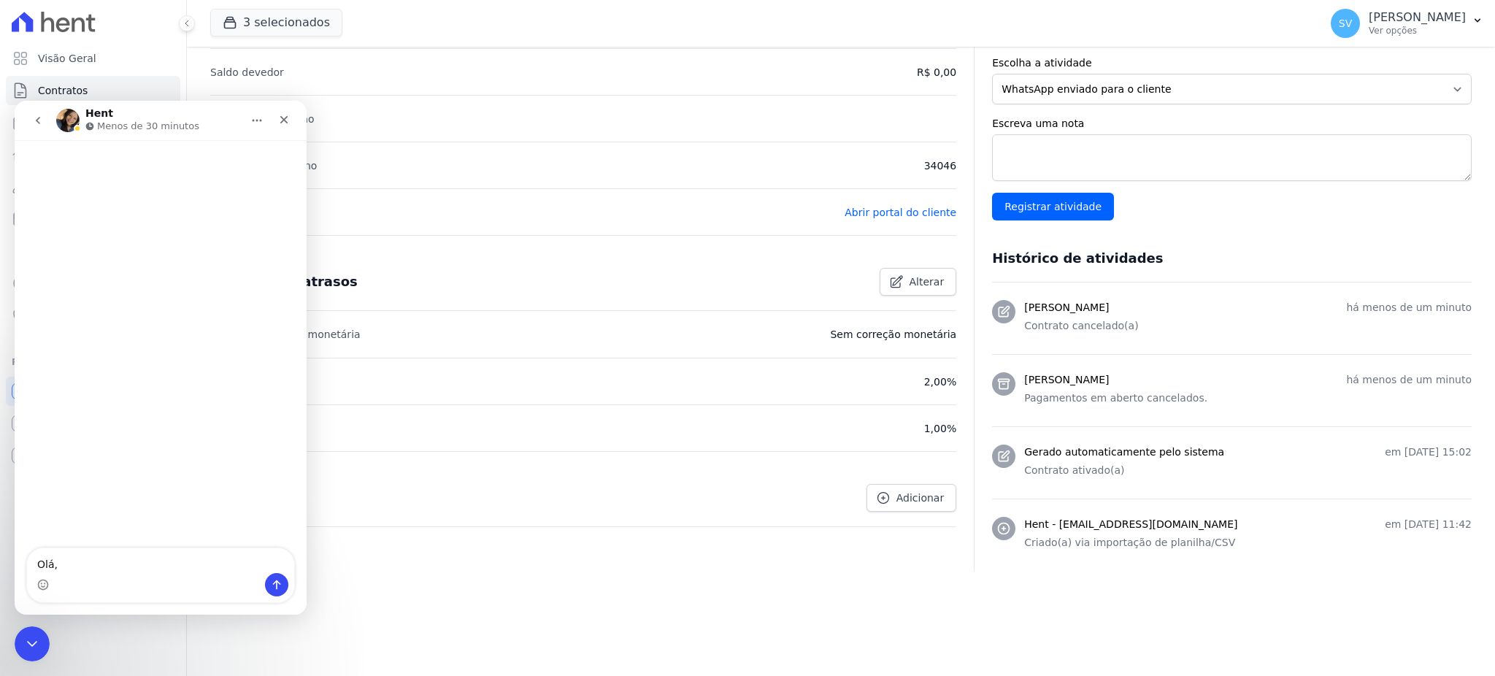
scroll to position [382, 0]
type textarea "Olá, bom dia."
type textarea "Cl"
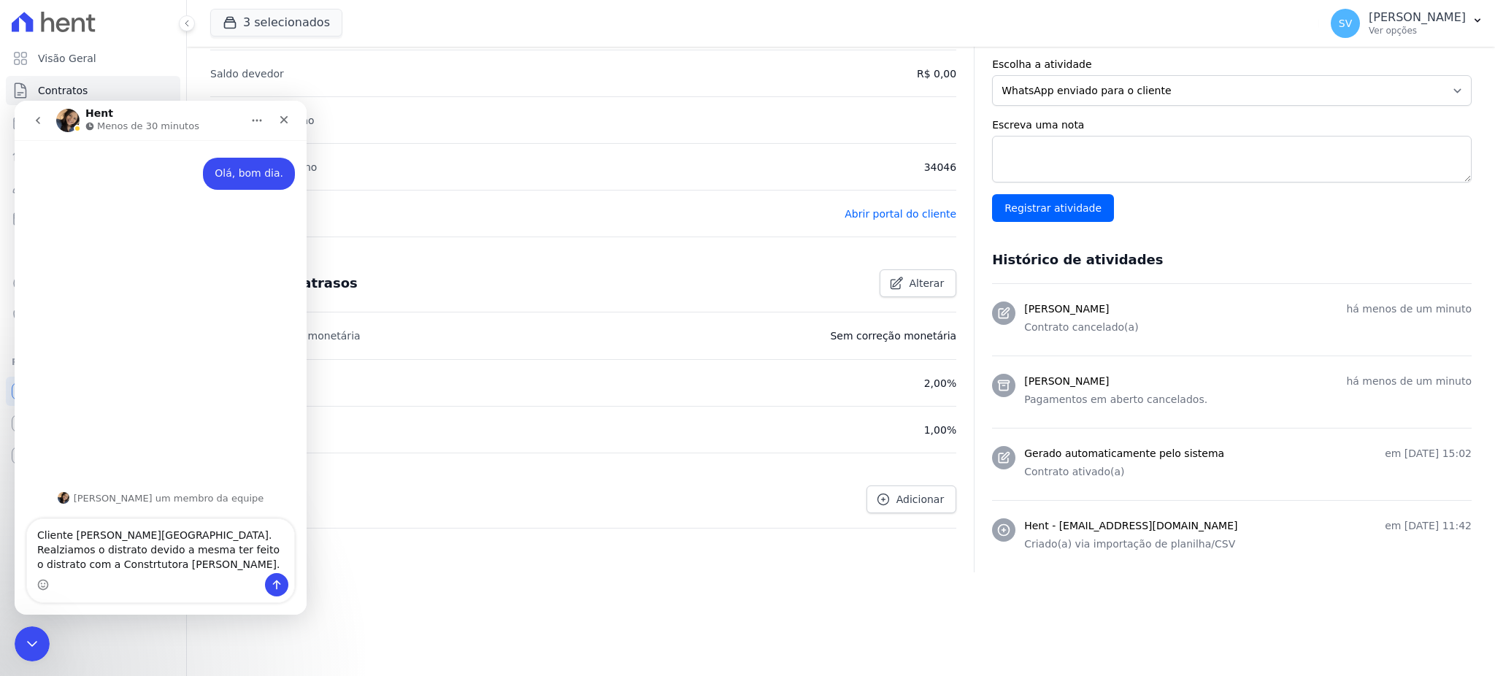
click at [150, 563] on textarea "Cliente Eliane Silva Dias - Ibiza. Realziamos o distrato devido a mesma ter fei…" at bounding box center [160, 546] width 267 height 54
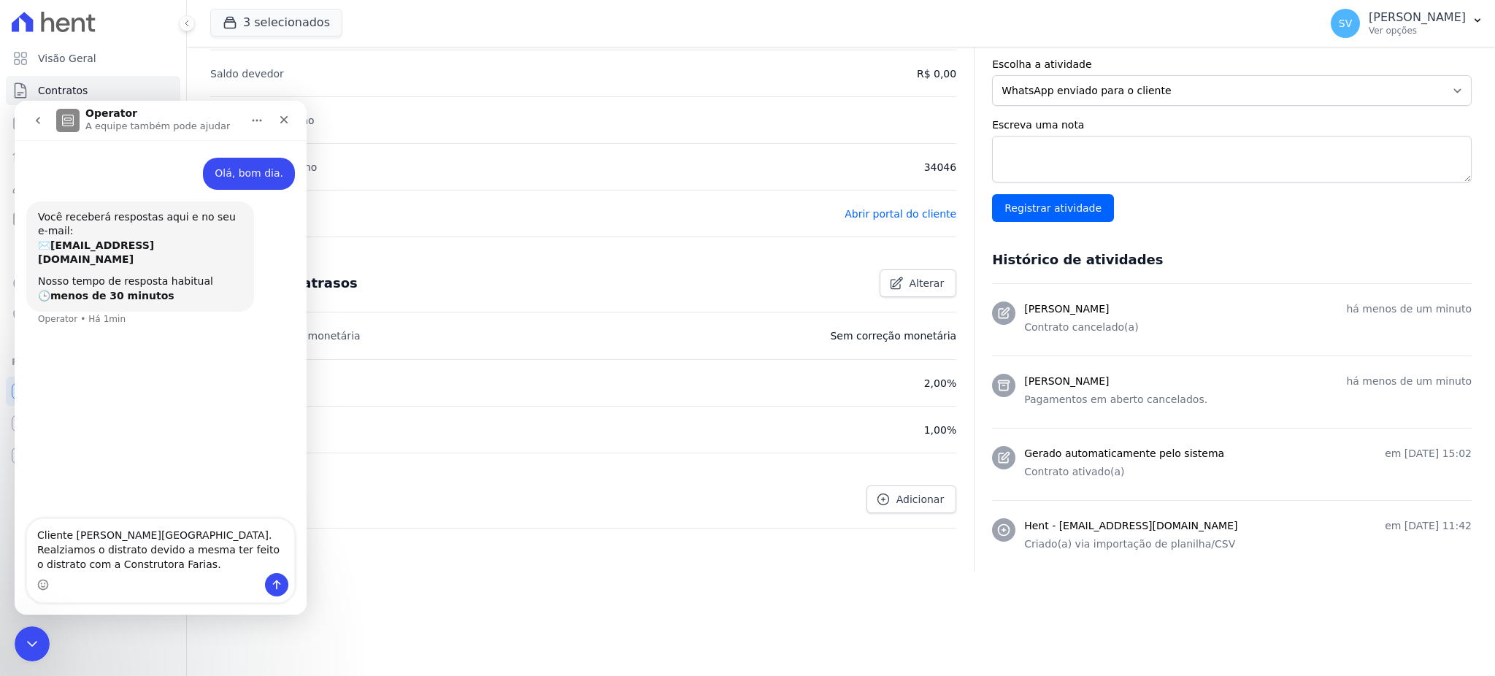
click at [66, 551] on textarea "Cliente Eliane Silva Dias - Ibiza. Realziamos o distrato devido a mesma ter fei…" at bounding box center [160, 546] width 267 height 54
click at [224, 562] on textarea "Cliente Eliane Silva Dias - Ibiza. Realizamos o distrato devido a mesma ter fei…" at bounding box center [160, 546] width 267 height 54
click at [214, 563] on textarea "Cliente Eliane Silva Dias - Ibiza. Realizamos o distrato devido a mesma ter fei…" at bounding box center [160, 538] width 267 height 69
click at [171, 566] on textarea "Cliente Eliane Silva Dias - Ibiza. Realizamos o distrato devido a mesma ter fei…" at bounding box center [160, 538] width 267 height 69
click at [182, 564] on textarea "Cliente Eliane Silva Dias - Ibiza. Realizamos o distrato devido a mesma ter fei…" at bounding box center [160, 538] width 267 height 69
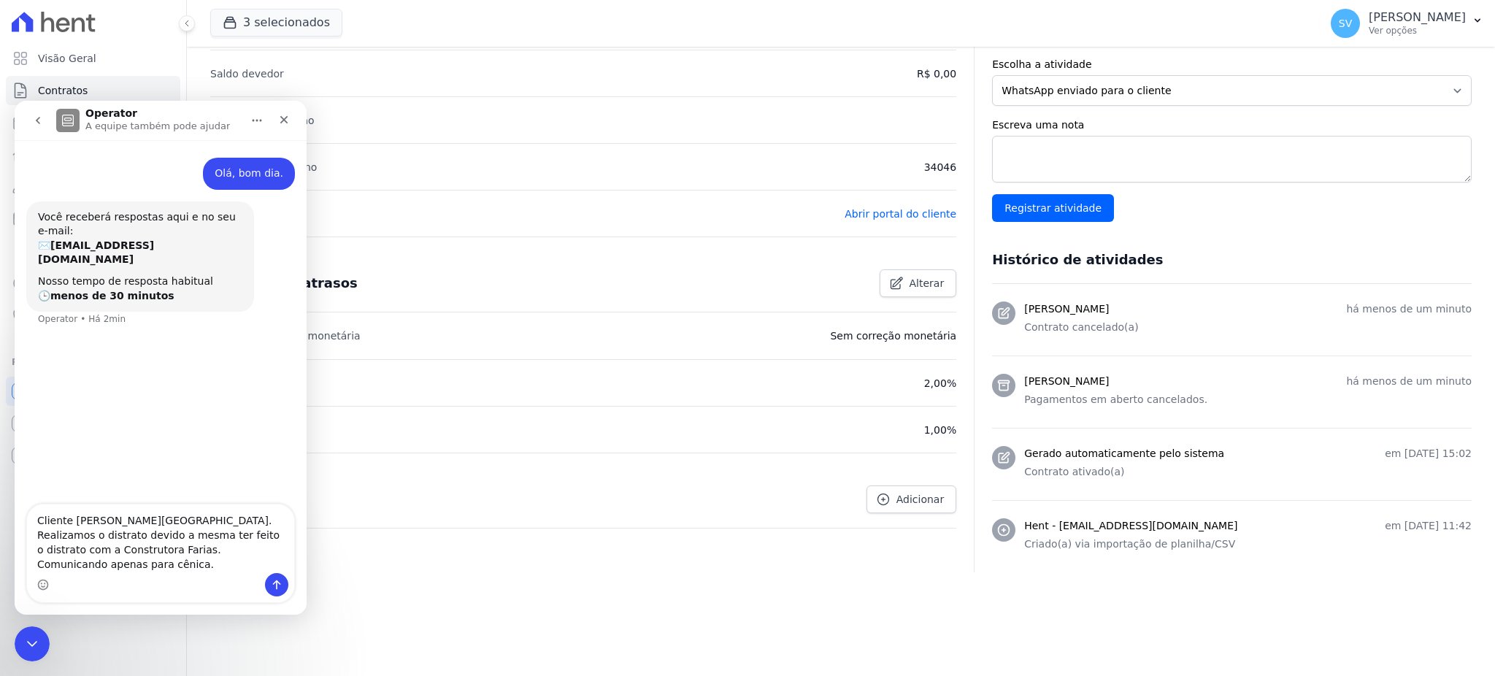
click at [187, 563] on textarea "Cliente Eliane Silva Dias - Ibiza. Realizamos o distrato devido a mesma ter fei…" at bounding box center [160, 538] width 267 height 69
click at [169, 566] on textarea "Cliente Eliane Silva Dias - Ibiza. Realizamos o distrato devido a mesma ter fei…" at bounding box center [160, 538] width 267 height 69
type textarea "Cliente Eliane Silva Dias - Ibiza. Realizamos o distrato devido a mesma ter fei…"
click at [280, 587] on icon "Enviar uma mensagem" at bounding box center [277, 585] width 12 height 12
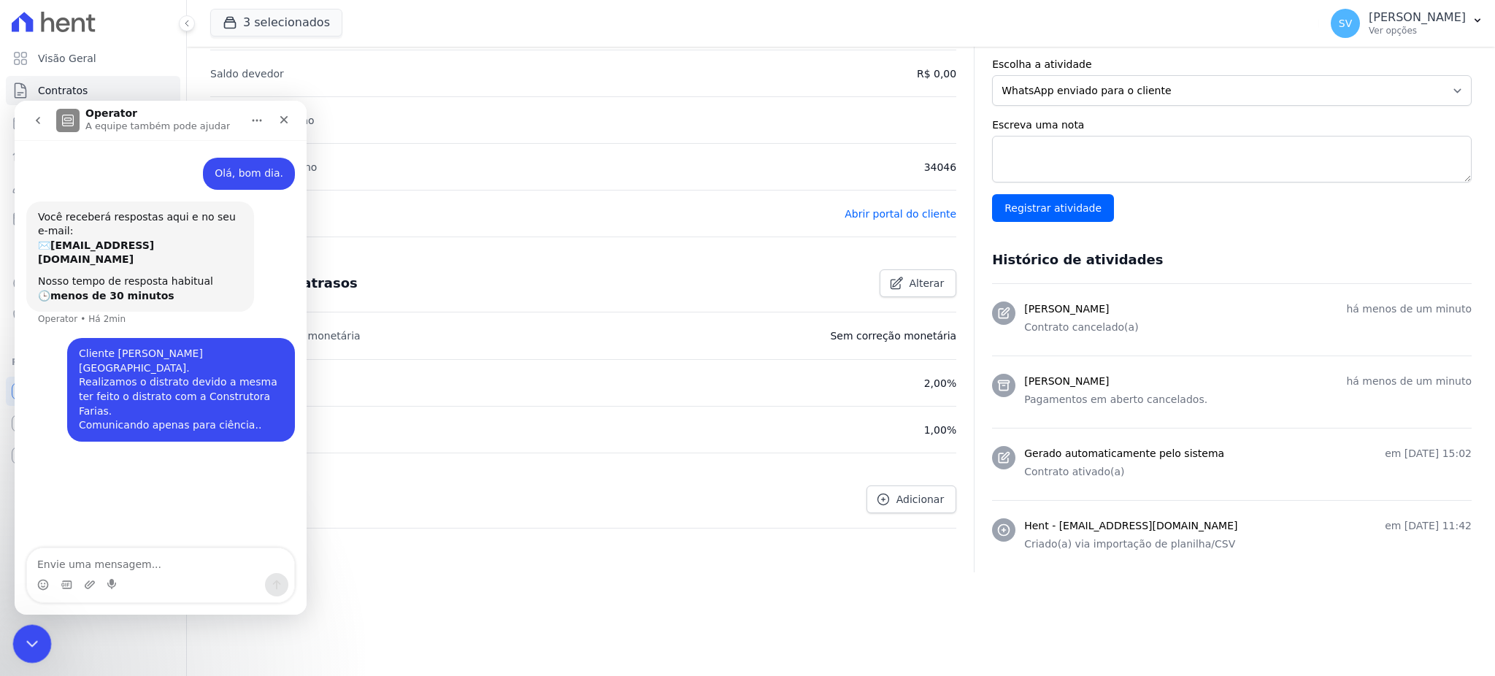
click at [15, 635] on div "Encerramento do Messenger da Intercom" at bounding box center [29, 641] width 35 height 35
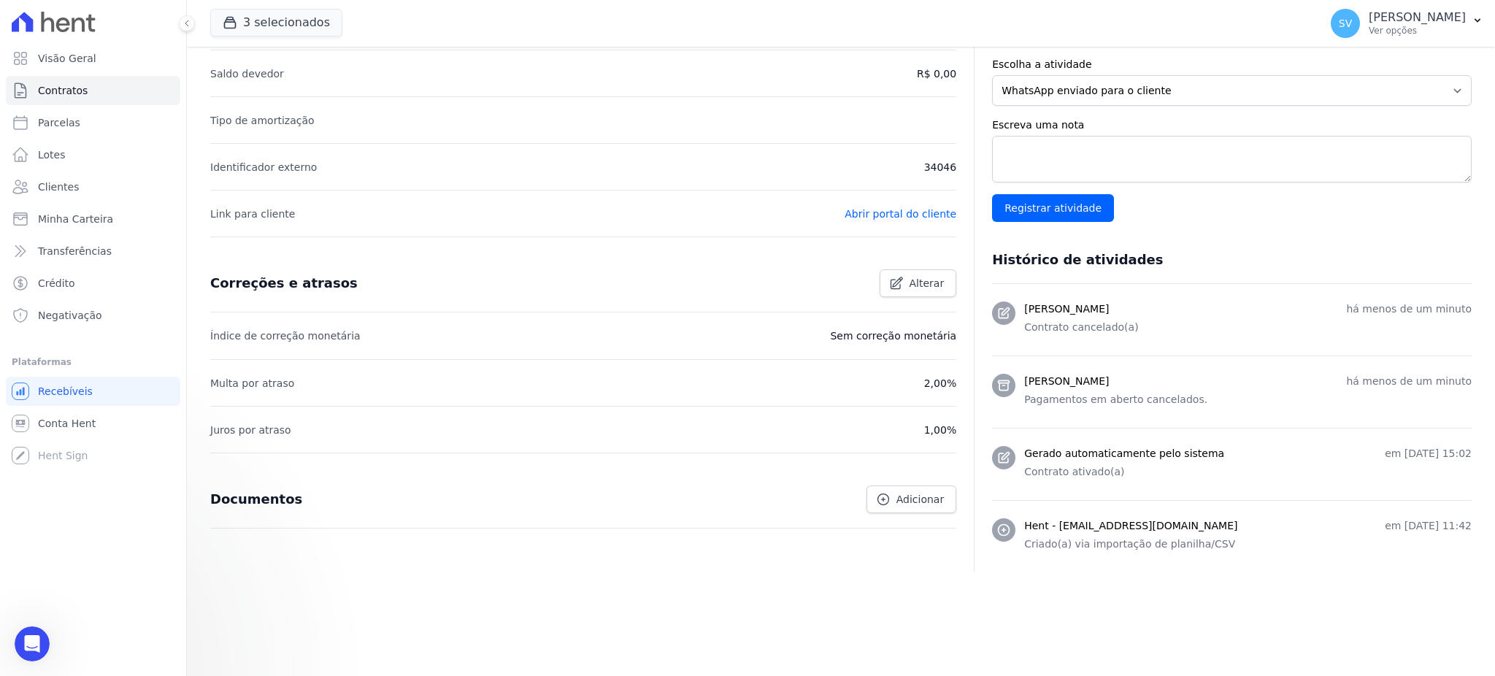
scroll to position [0, 0]
drag, startPoint x: 84, startPoint y: 68, endPoint x: 101, endPoint y: 83, distance: 22.7
click at [84, 68] on link "Visão Geral" at bounding box center [93, 58] width 174 height 29
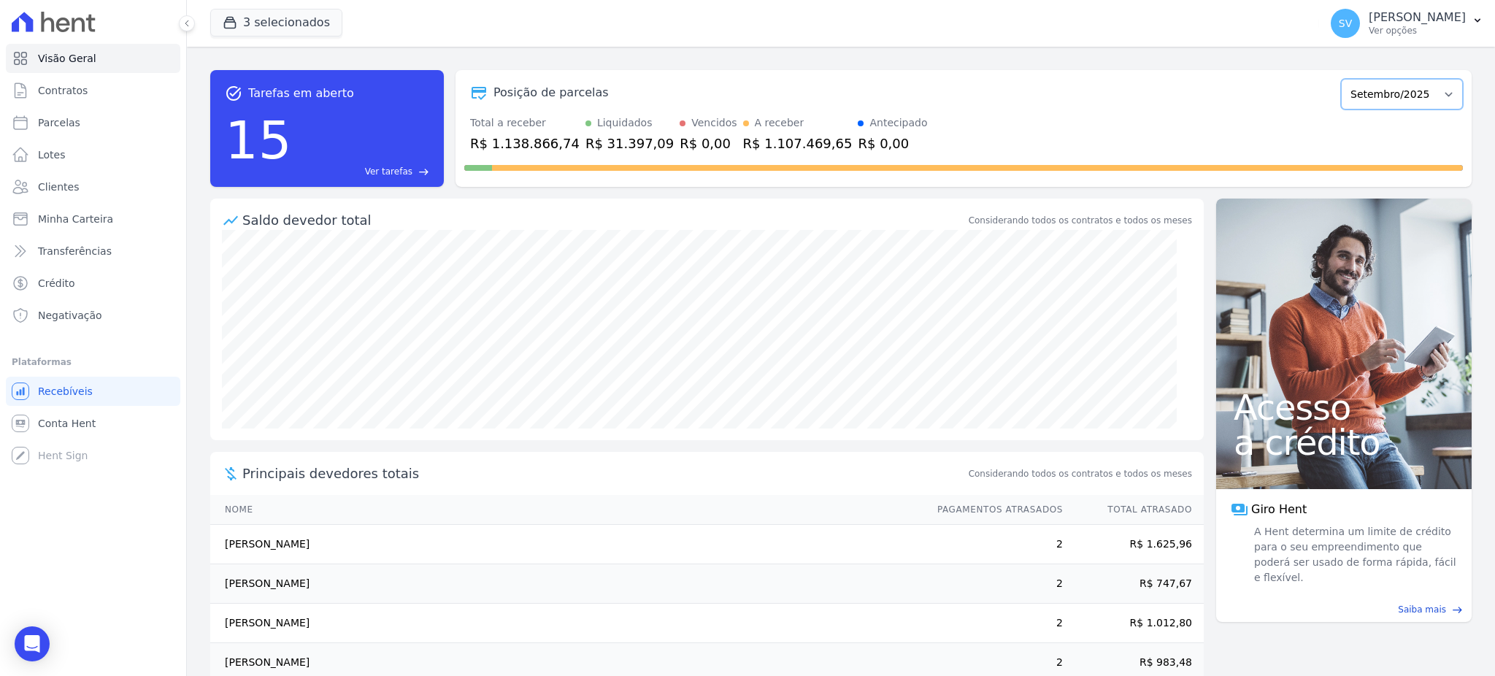
click at [1397, 97] on select "Outubro/2022 Novembro/2022 Dezembro/2022 Janeiro/2023 Fevereiro/2023 Março/2023…" at bounding box center [1402, 94] width 122 height 31
select select "06/2025"
click at [1341, 79] on select "Outubro/2022 Novembro/2022 Dezembro/2022 Janeiro/2023 Fevereiro/2023 Março/2023…" at bounding box center [1402, 94] width 122 height 31
drag, startPoint x: 1408, startPoint y: 89, endPoint x: 1408, endPoint y: 99, distance: 10.2
click at [1408, 89] on select "Outubro/2022 Novembro/2022 Dezembro/2022 [GEOGRAPHIC_DATA]/2023 Fevereiro/2023 …" at bounding box center [1402, 94] width 122 height 31
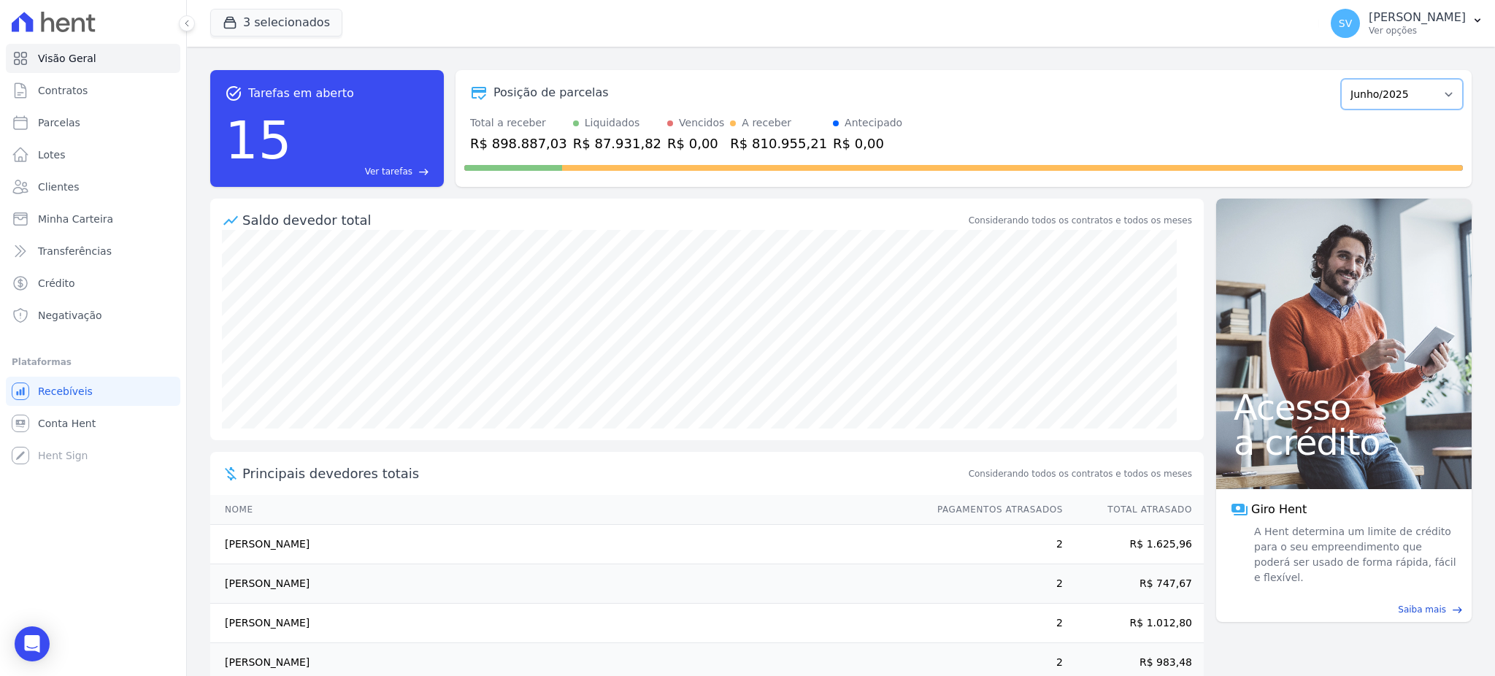
select select "07/2025"
click at [1341, 79] on select "Outubro/2022 Novembro/2022 Dezembro/2022 [GEOGRAPHIC_DATA]/2023 Fevereiro/2023 …" at bounding box center [1402, 94] width 122 height 31
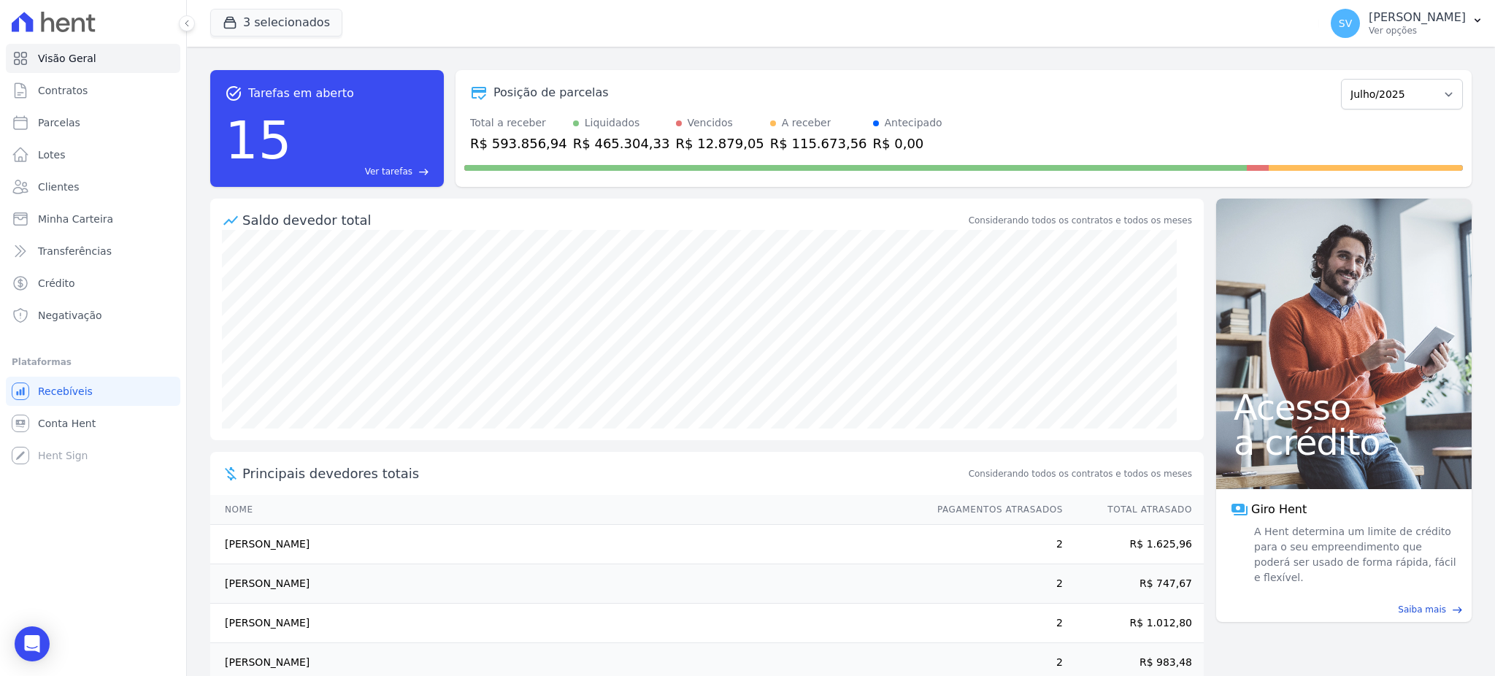
scroll to position [69, 0]
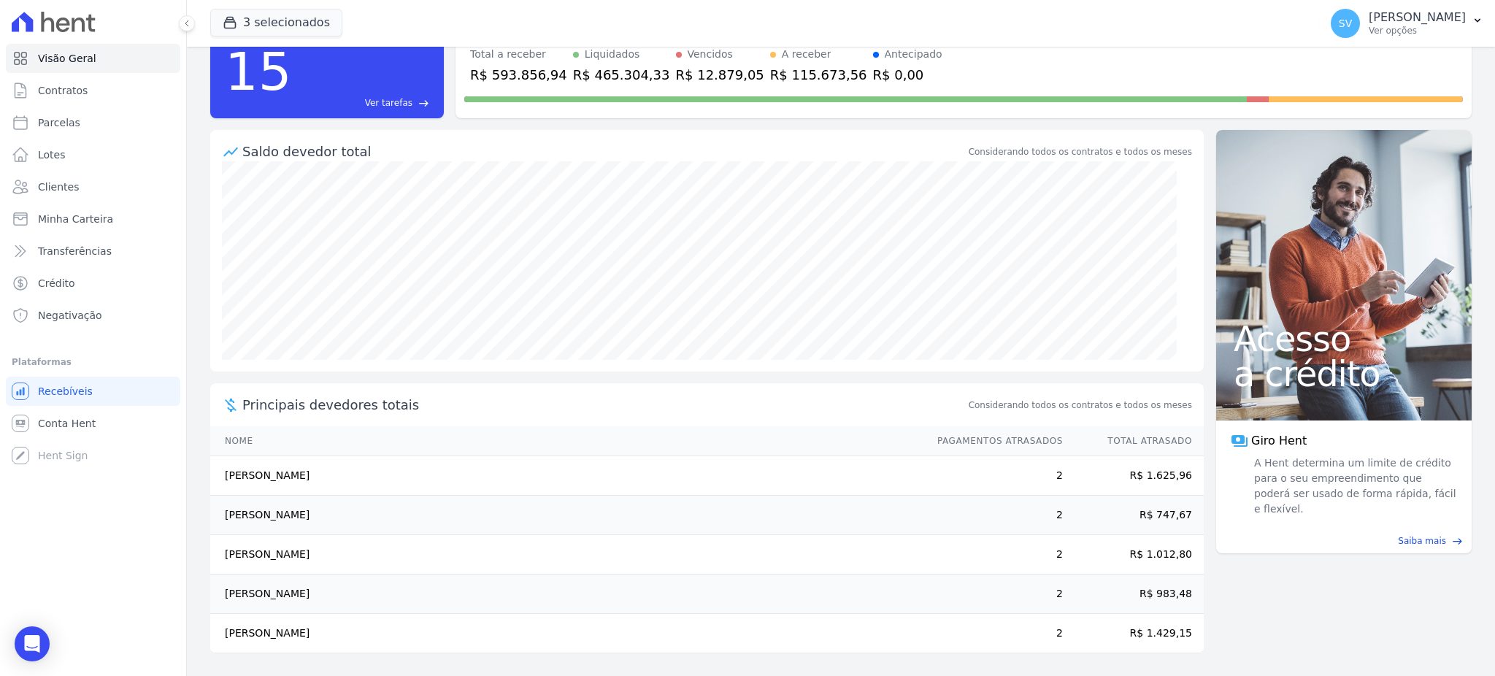
drag, startPoint x: 225, startPoint y: 554, endPoint x: 318, endPoint y: 545, distance: 93.8
click at [318, 545] on td "[PERSON_NAME]" at bounding box center [566, 554] width 713 height 39
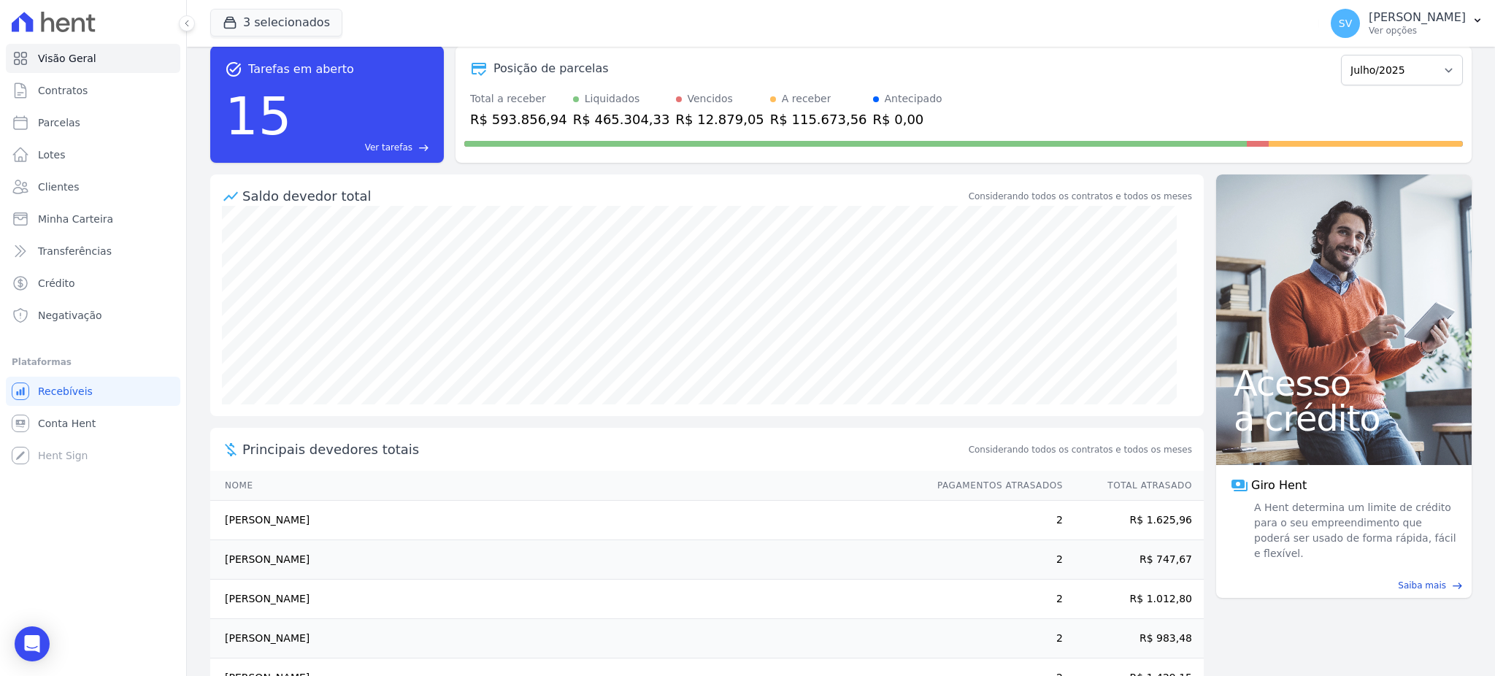
scroll to position [0, 0]
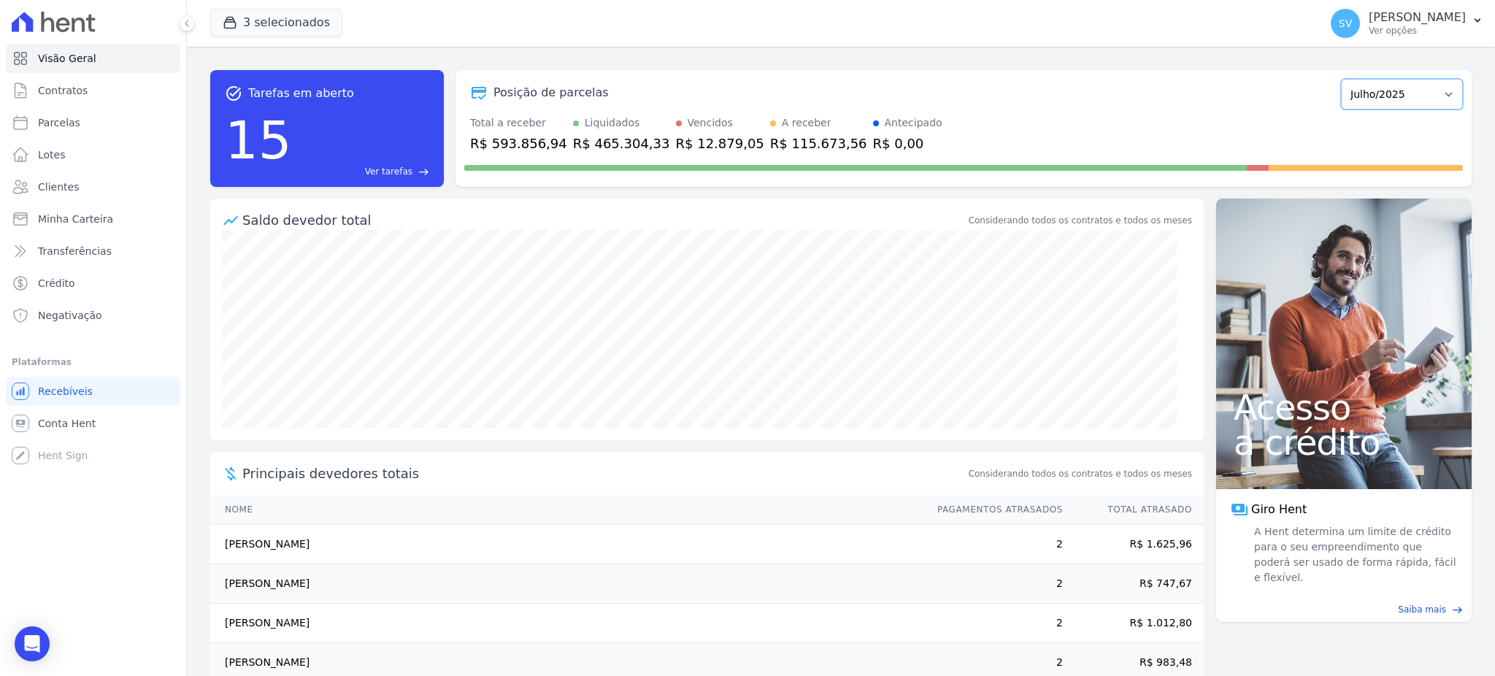
click at [1390, 91] on select "Outubro/2022 Novembro/2022 Dezembro/2022 [GEOGRAPHIC_DATA]/2023 Fevereiro/2023 …" at bounding box center [1402, 94] width 122 height 31
select select "08/2025"
click at [1341, 79] on select "Outubro/2022 Novembro/2022 Dezembro/2022 [GEOGRAPHIC_DATA]/2023 Fevereiro/2023 …" at bounding box center [1402, 94] width 122 height 31
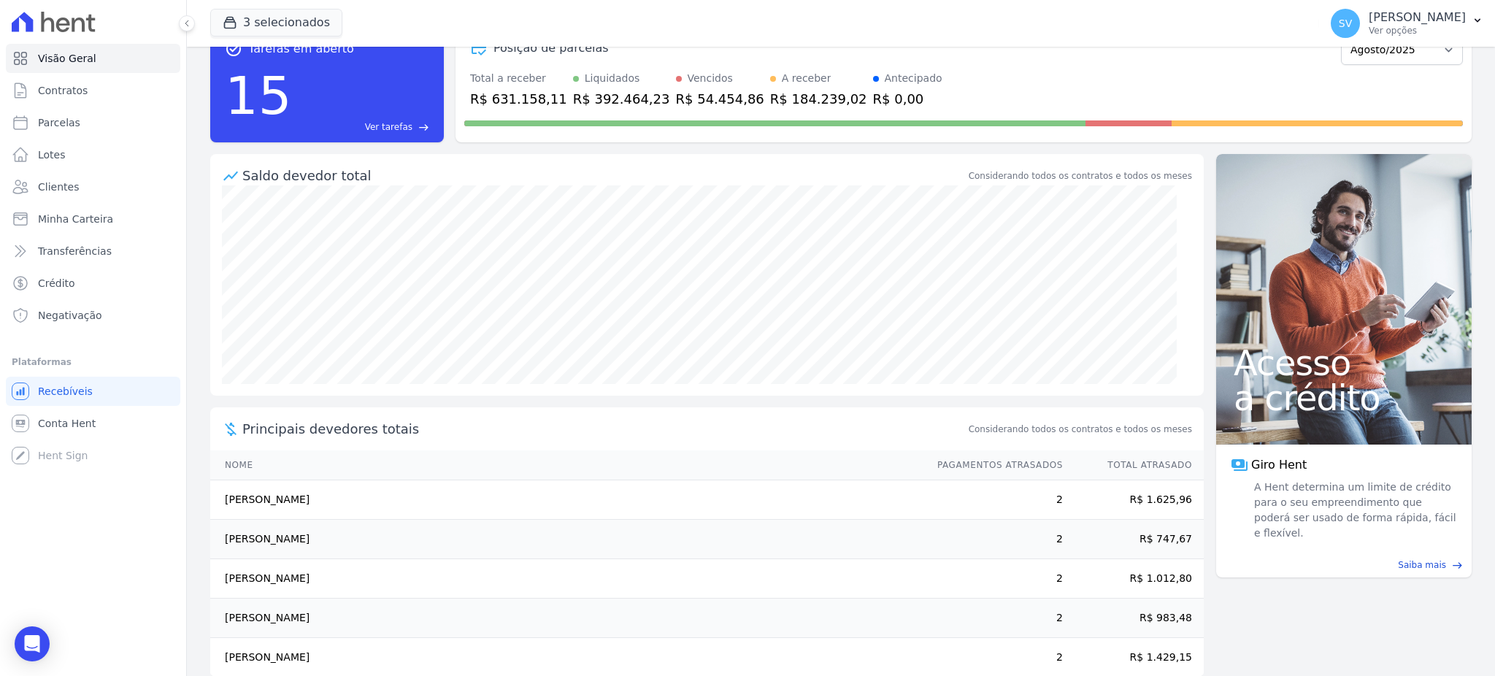
scroll to position [69, 0]
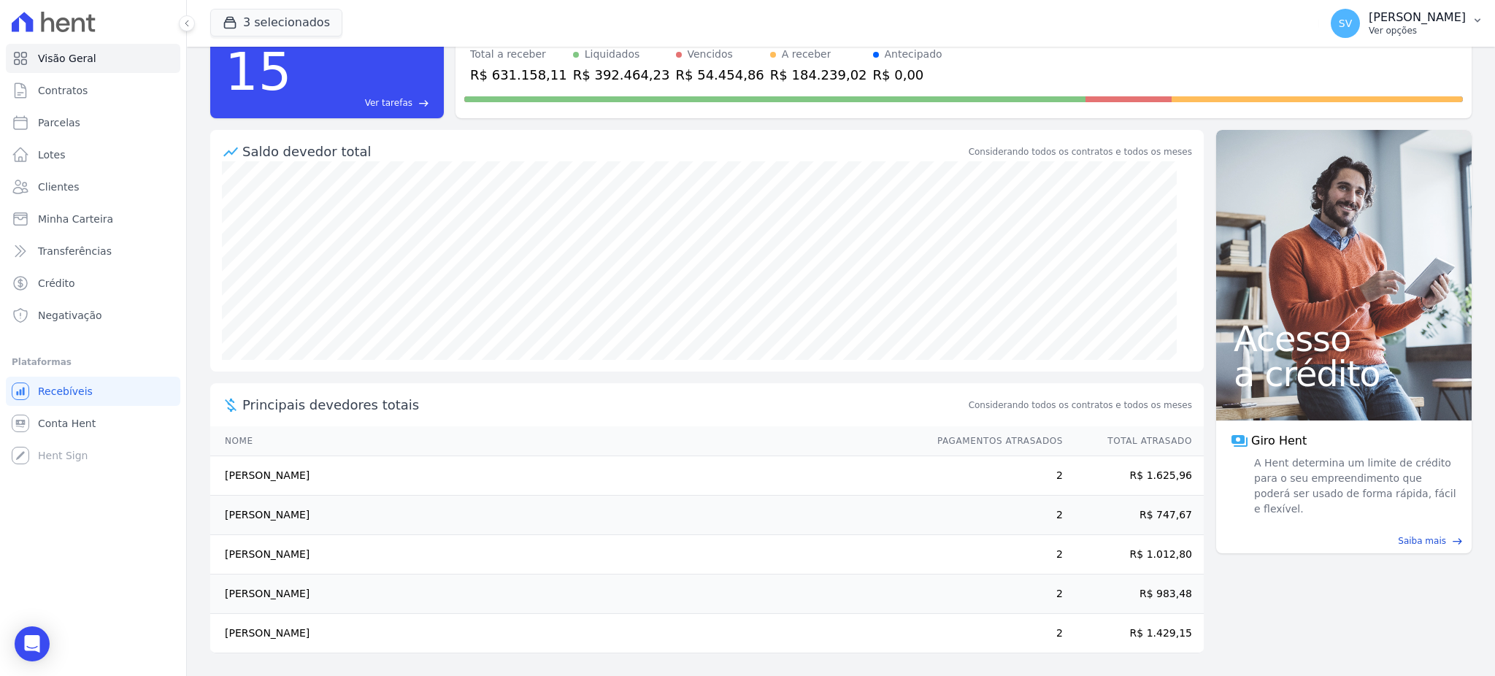
click at [1397, 20] on p "[PERSON_NAME]" at bounding box center [1417, 17] width 97 height 15
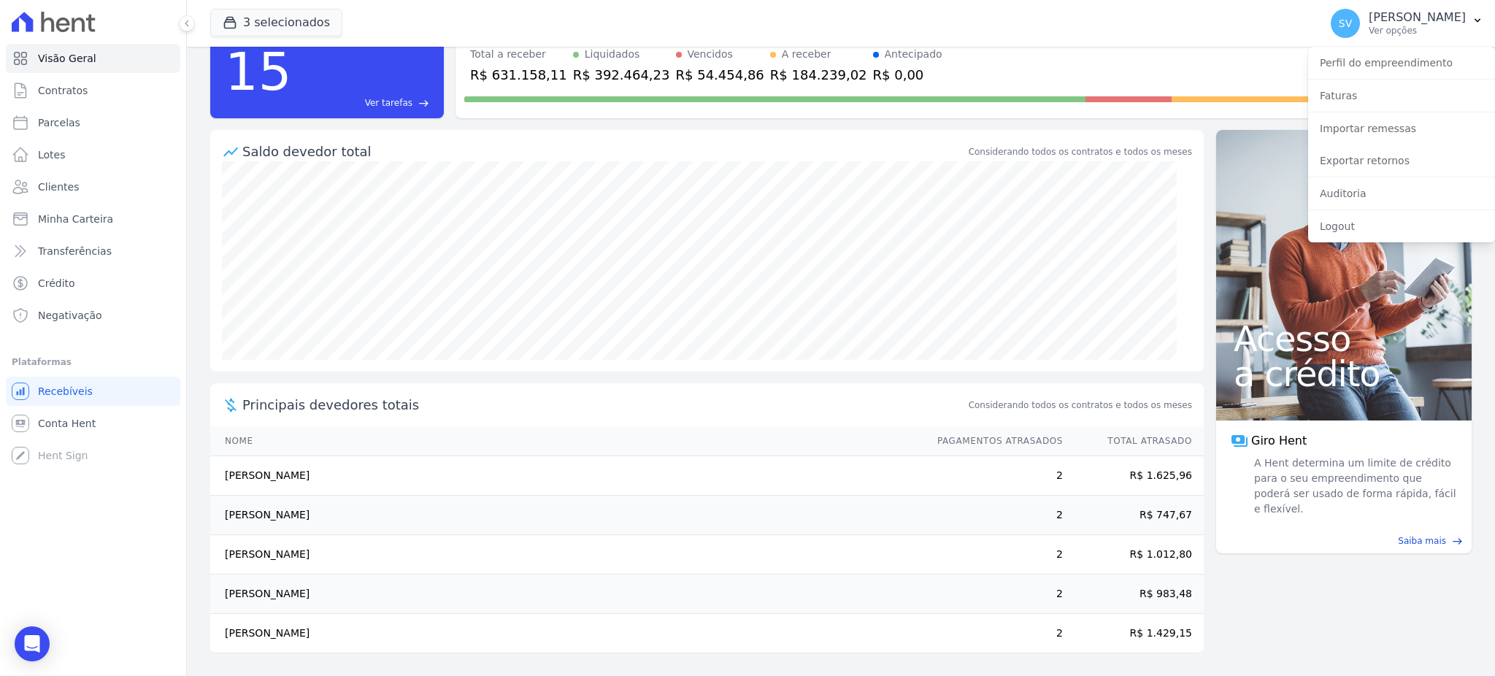
drag, startPoint x: 1182, startPoint y: 85, endPoint x: 1180, endPoint y: 78, distance: 7.4
click at [1181, 85] on div at bounding box center [963, 96] width 999 height 23
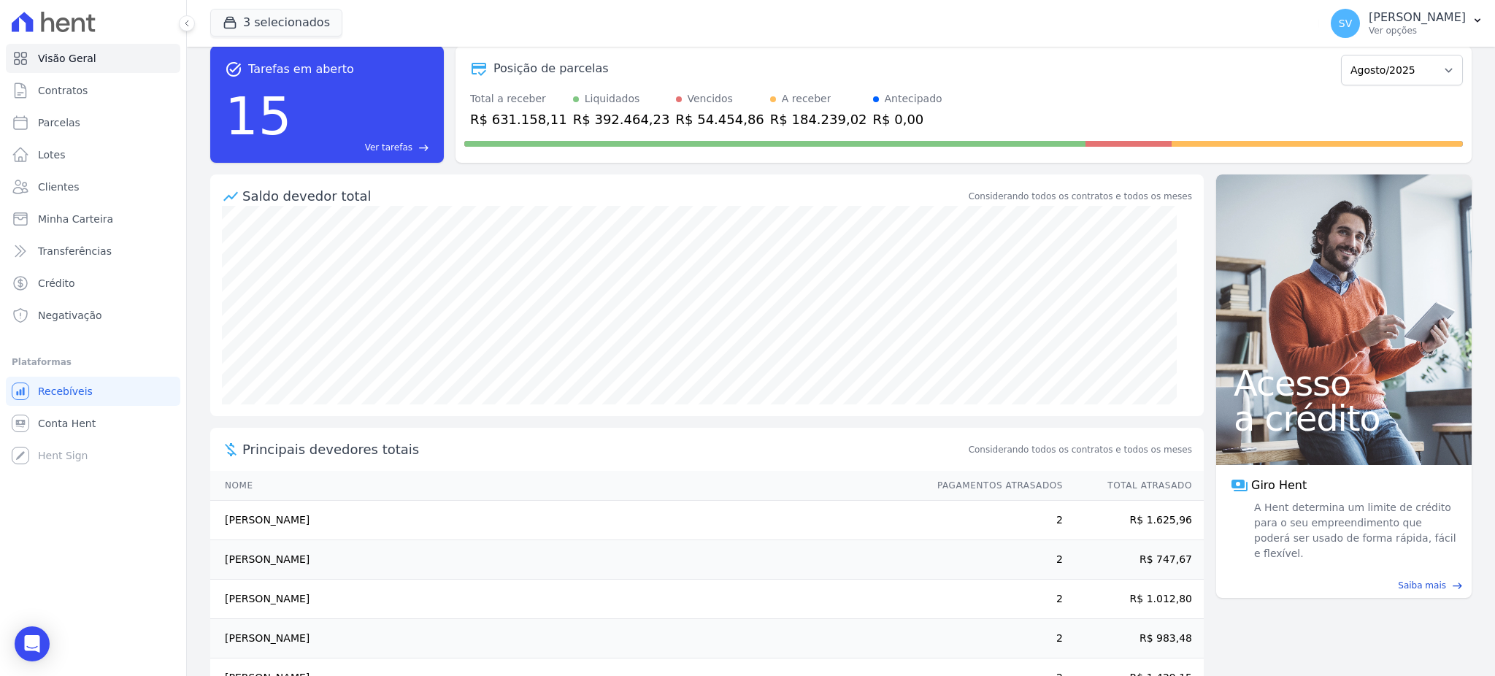
scroll to position [0, 0]
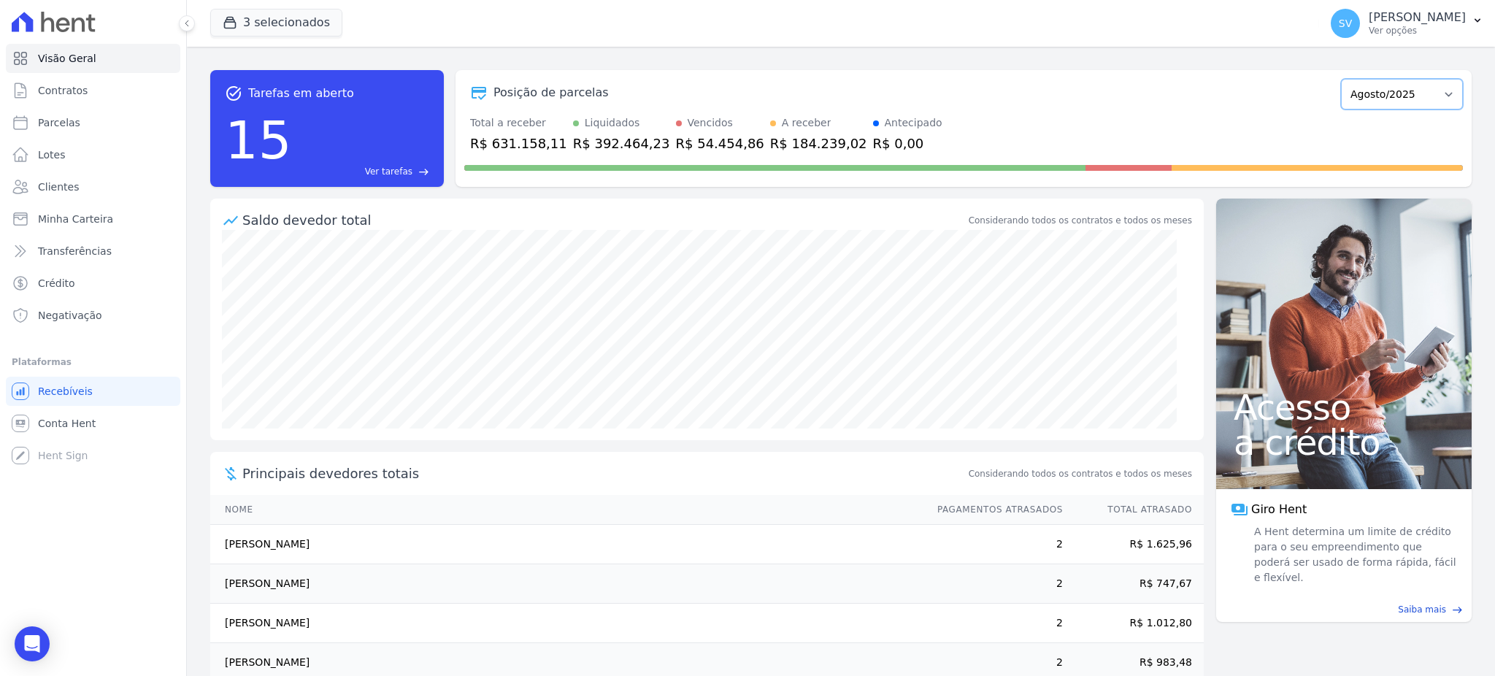
click at [1438, 94] on select "Outubro/2022 Novembro/2022 Dezembro/2022 [GEOGRAPHIC_DATA]/2023 Fevereiro/2023 …" at bounding box center [1402, 94] width 122 height 31
select select "09/2025"
click at [1341, 79] on select "Outubro/2022 Novembro/2022 Dezembro/2022 [GEOGRAPHIC_DATA]/2023 Fevereiro/2023 …" at bounding box center [1402, 94] width 122 height 31
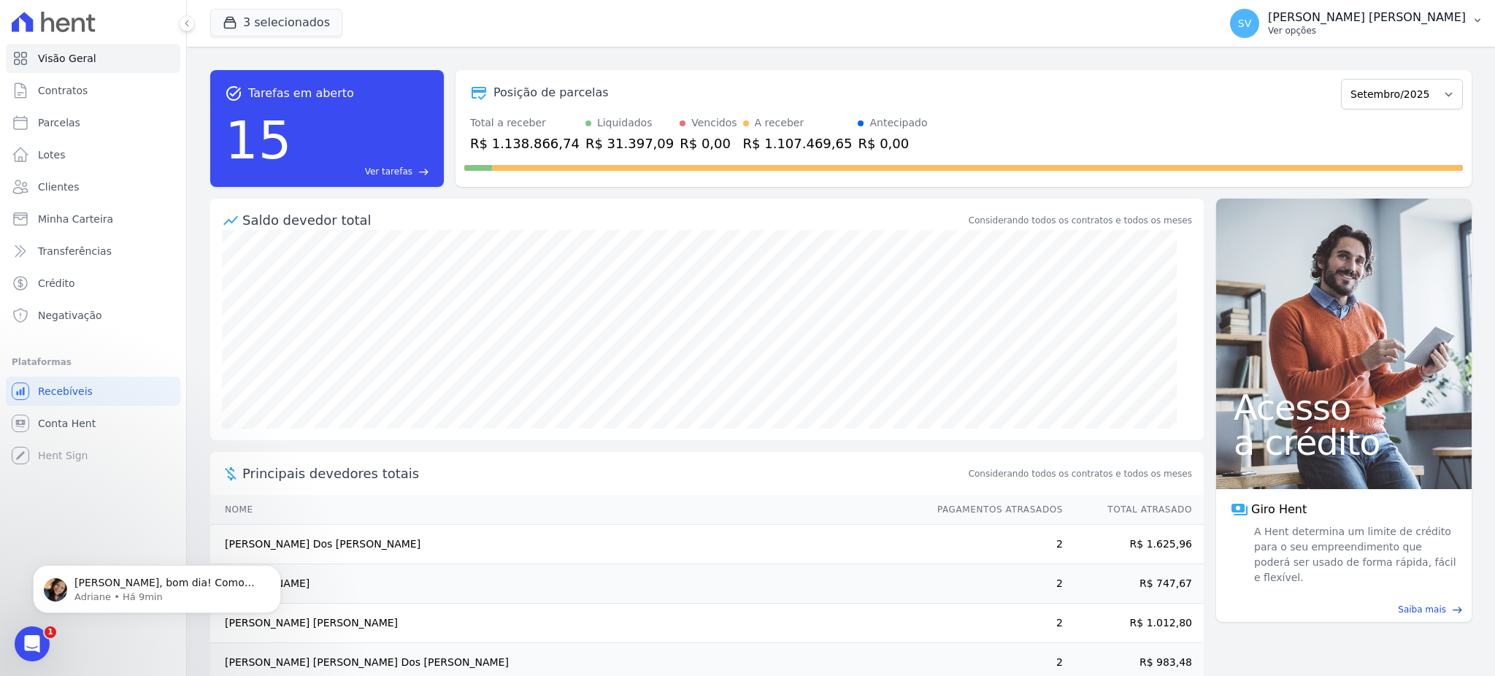
click at [1352, 23] on p "[PERSON_NAME] [PERSON_NAME]" at bounding box center [1367, 17] width 198 height 15
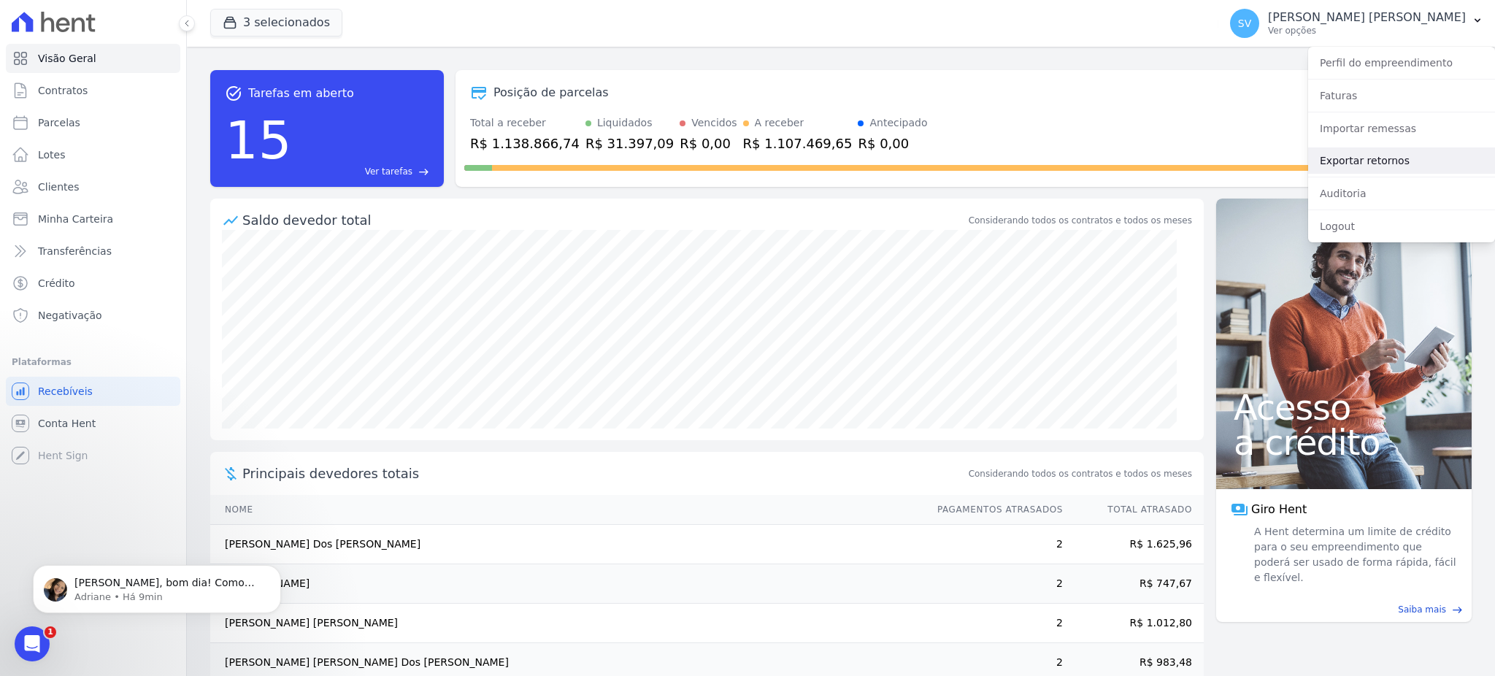
click at [1380, 163] on link "Exportar retornos" at bounding box center [1401, 160] width 187 height 26
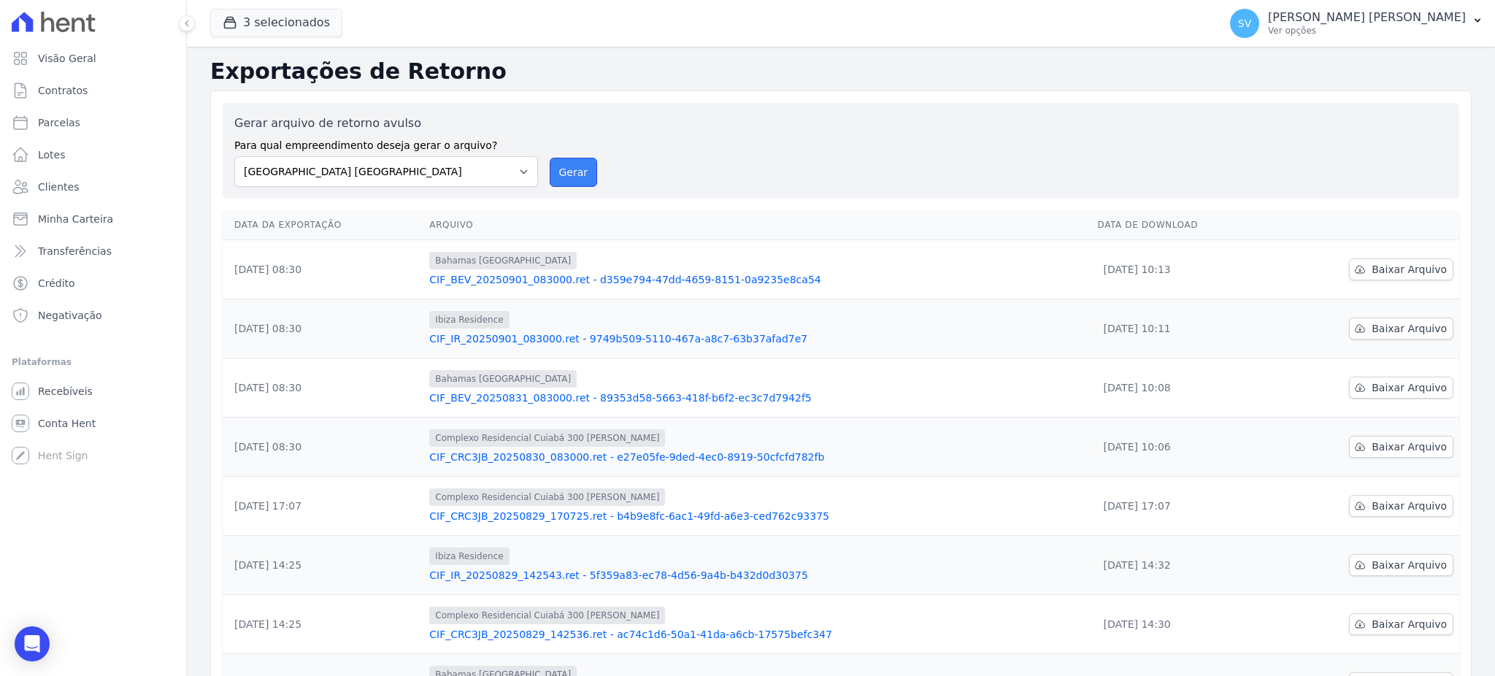
click at [553, 167] on button "Gerar" at bounding box center [574, 172] width 48 height 29
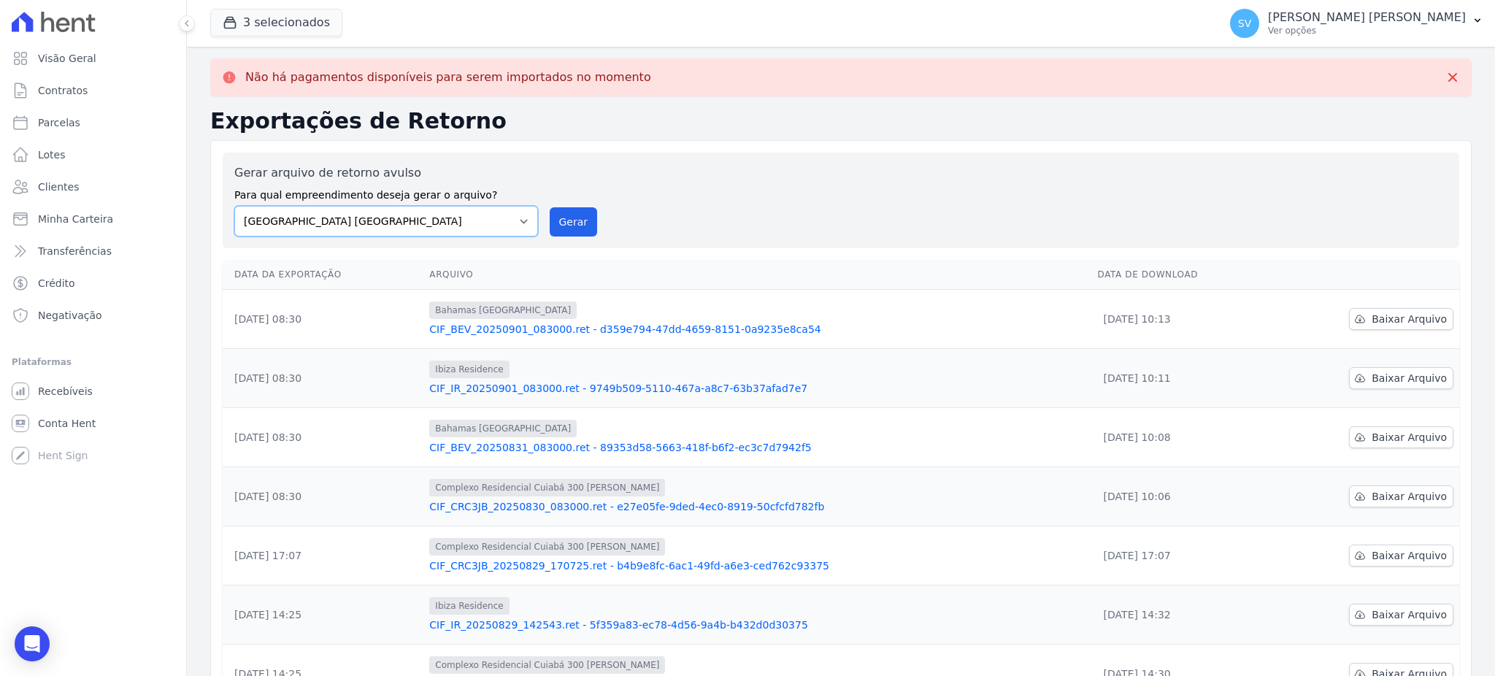
click at [515, 220] on select "BAHAMAS EAST VILLAGE COMPLEXO RESIDENCIAL CUIABÁ 300 - JOÃO DE BARRO IBIZA RESI…" at bounding box center [386, 221] width 304 height 31
select select "a999329b-d322-46c5-b2df-9163b092fb9b"
click at [234, 206] on select "BAHAMAS EAST VILLAGE COMPLEXO RESIDENCIAL CUIABÁ 300 - JOÃO DE BARRO IBIZA RESI…" at bounding box center [386, 221] width 304 height 31
click at [585, 227] on button "Gerar" at bounding box center [574, 221] width 48 height 29
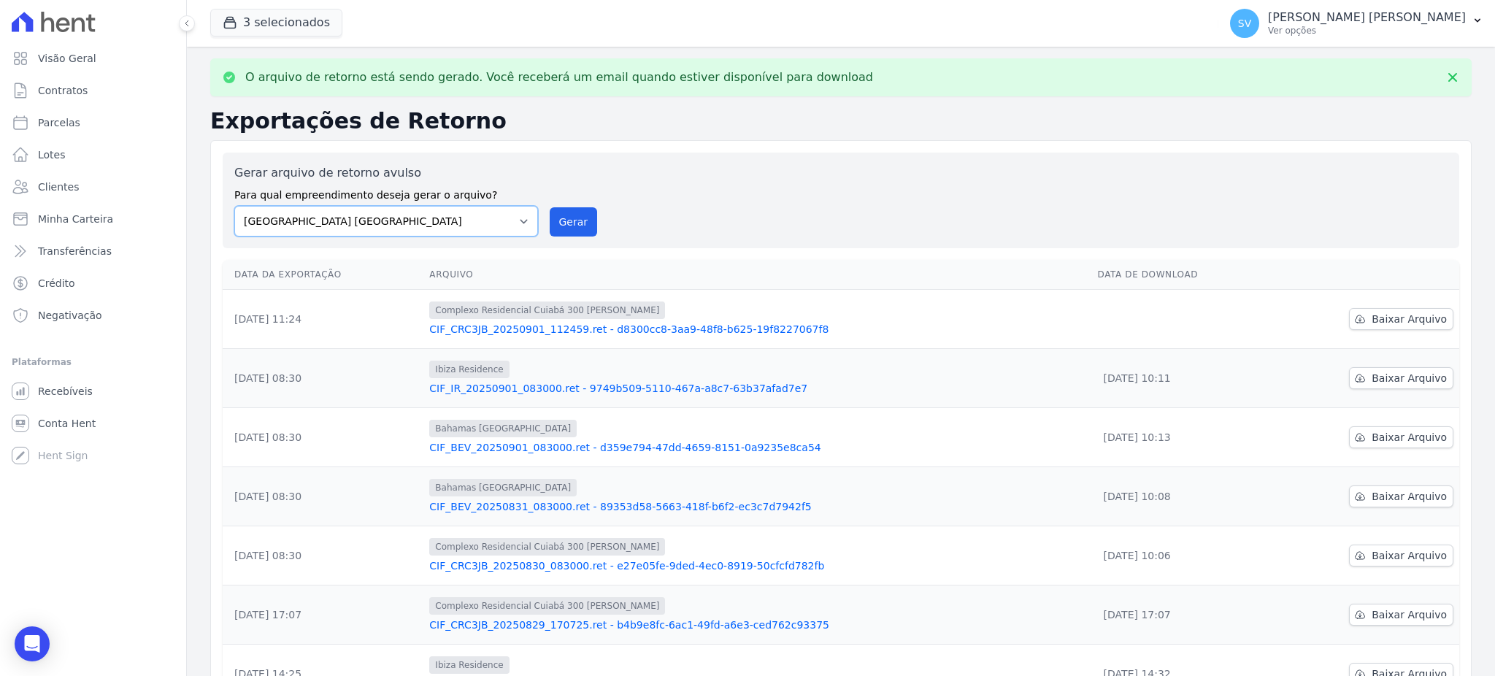
click at [499, 207] on select "BAHAMAS EAST VILLAGE COMPLEXO RESIDENCIAL CUIABÁ 300 - JOÃO DE BARRO IBIZA RESI…" at bounding box center [386, 221] width 304 height 31
select select "73a372cd-5640-41c8-aaea-11bd74619c10"
click at [234, 206] on select "BAHAMAS EAST VILLAGE COMPLEXO RESIDENCIAL CUIABÁ 300 - JOÃO DE BARRO IBIZA RESI…" at bounding box center [386, 221] width 304 height 31
click at [558, 223] on button "Gerar" at bounding box center [574, 221] width 48 height 29
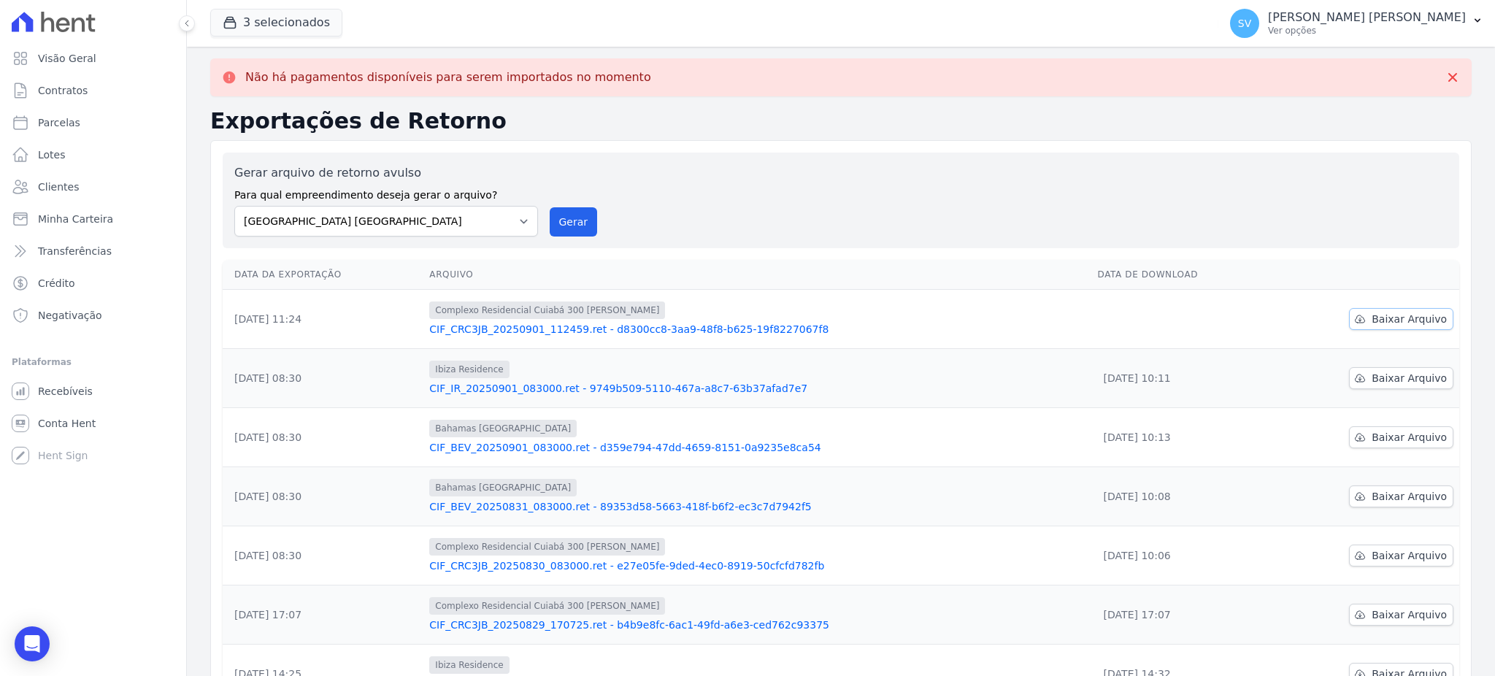
click at [1412, 325] on span "Baixar Arquivo" at bounding box center [1409, 319] width 75 height 15
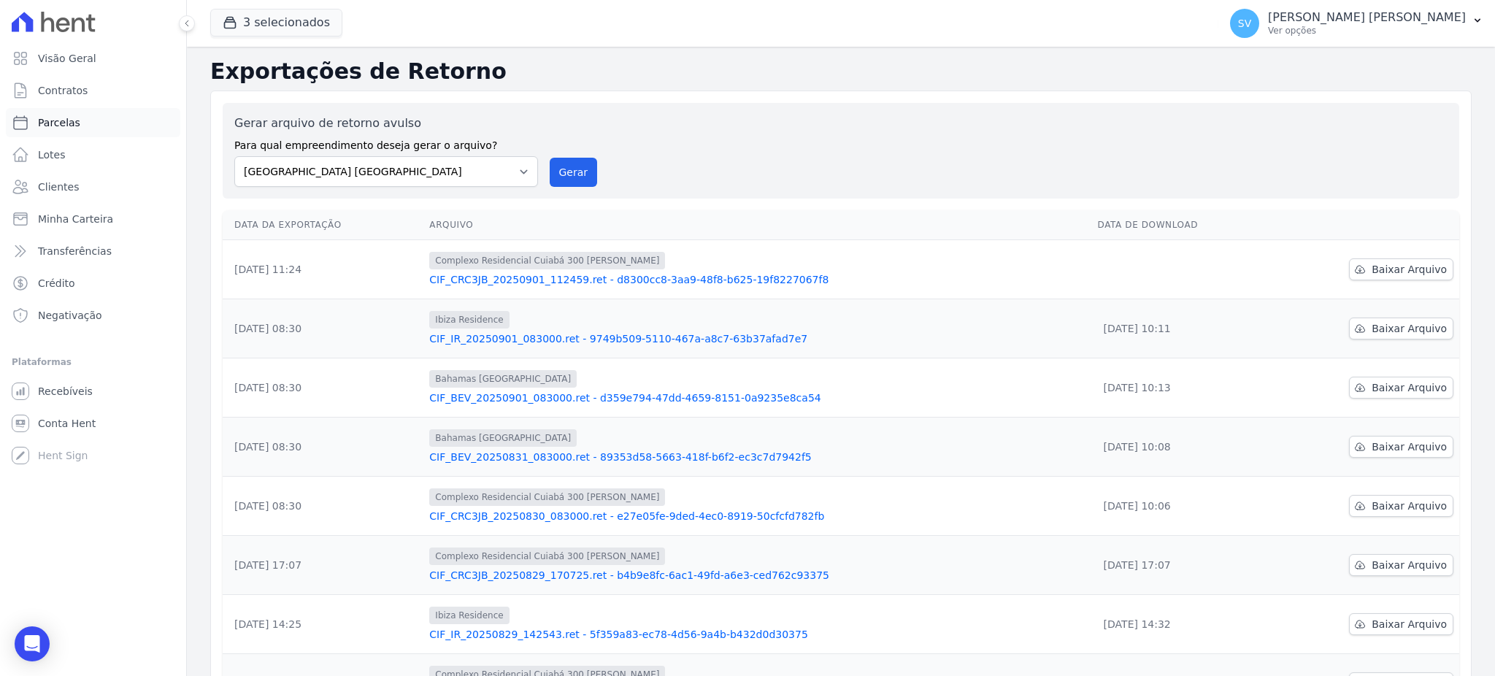
click at [52, 126] on span "Parcelas" at bounding box center [59, 122] width 42 height 15
select select
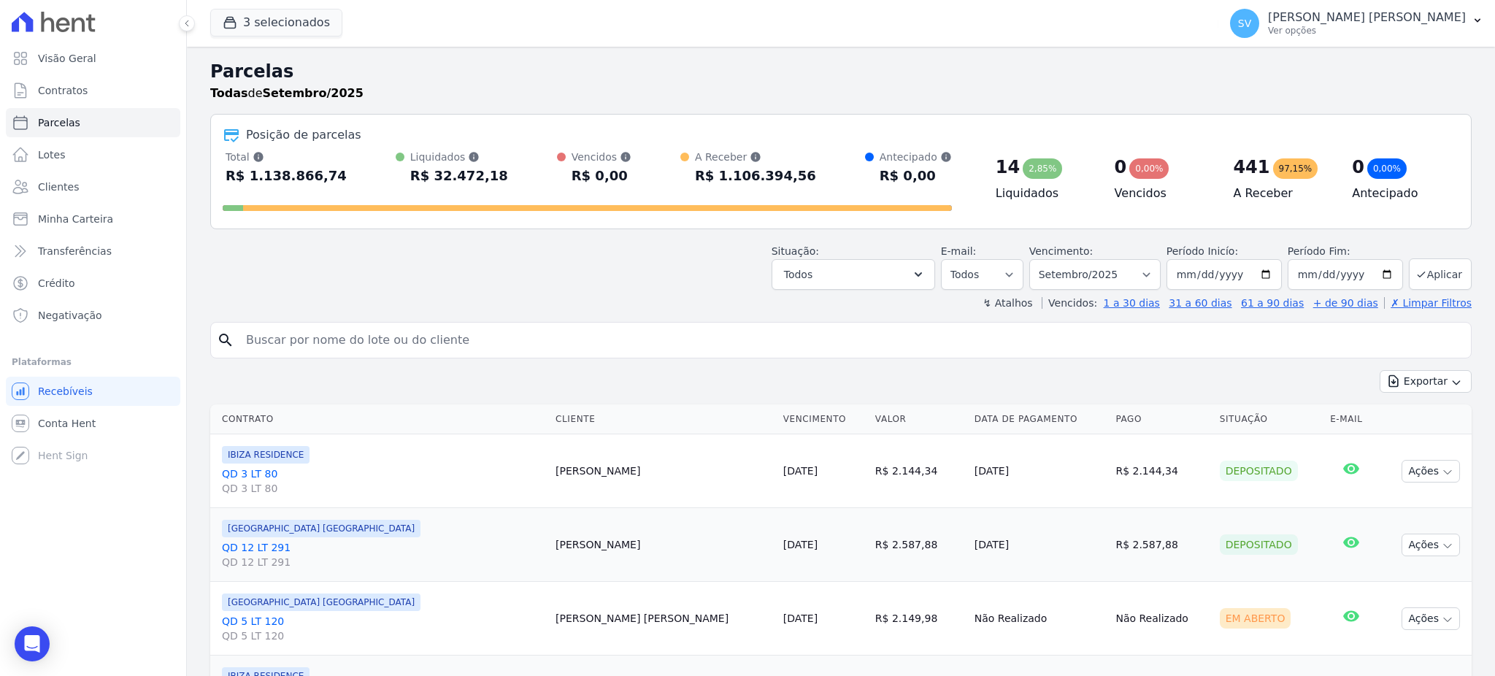
click at [420, 343] on input "search" at bounding box center [851, 340] width 1228 height 29
paste input "[PERSON_NAME] Fogliatto"
type input "[PERSON_NAME] Fogliatto"
select select
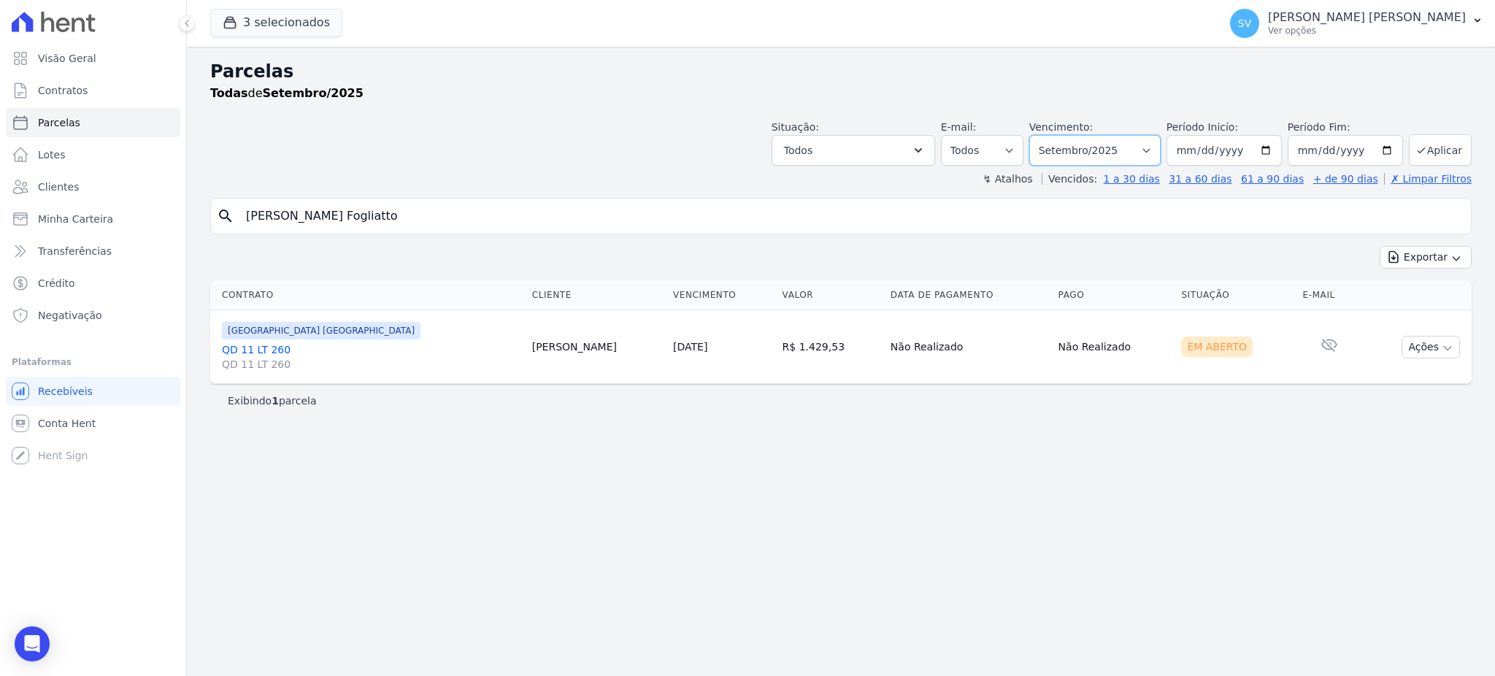
click at [1153, 143] on select "Filtrar por período ──────── Todos os meses Outubro/2022 Novembro/2022 Dezembro…" at bounding box center [1094, 150] width 131 height 31
select select "08/2025"
click at [1050, 135] on select "Filtrar por período ──────── Todos os meses Outubro/2022 Novembro/2022 Dezembro…" at bounding box center [1094, 150] width 131 height 31
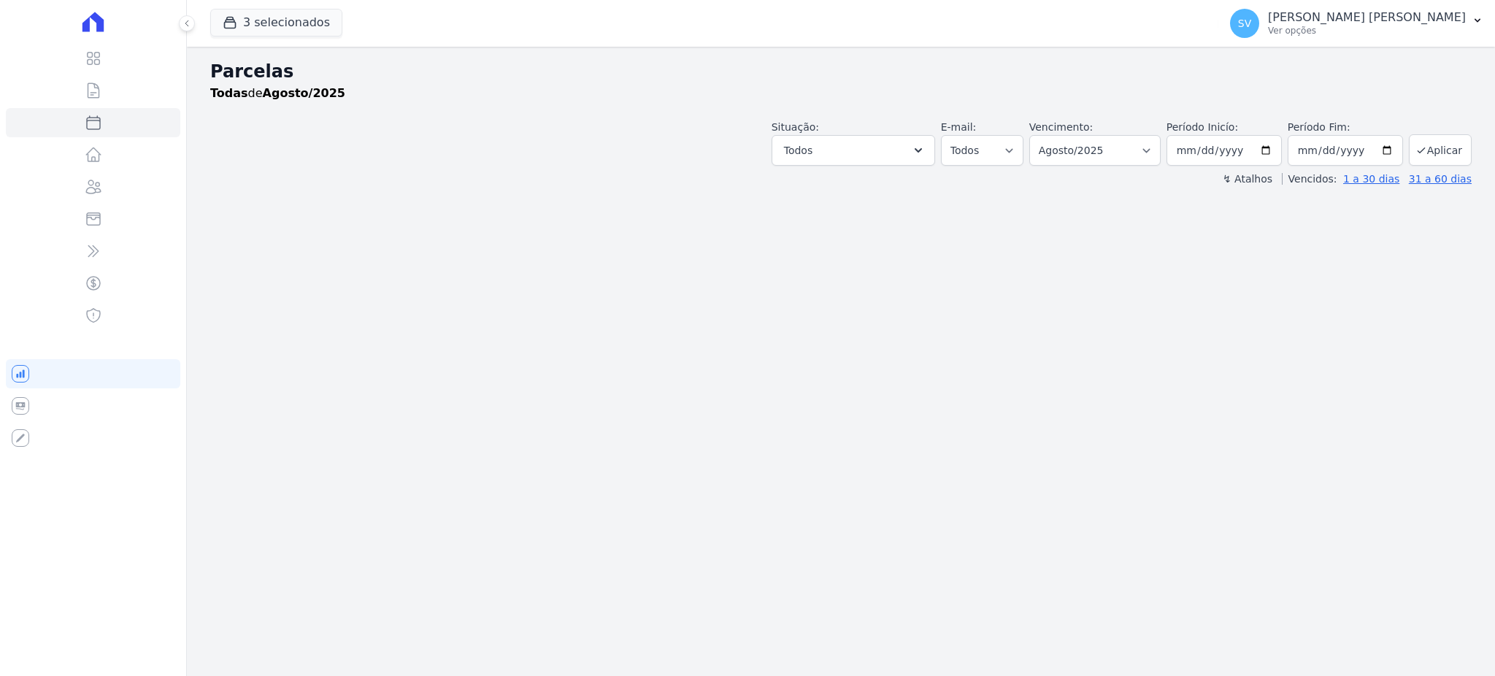
select select
